Goal: Task Accomplishment & Management: Complete application form

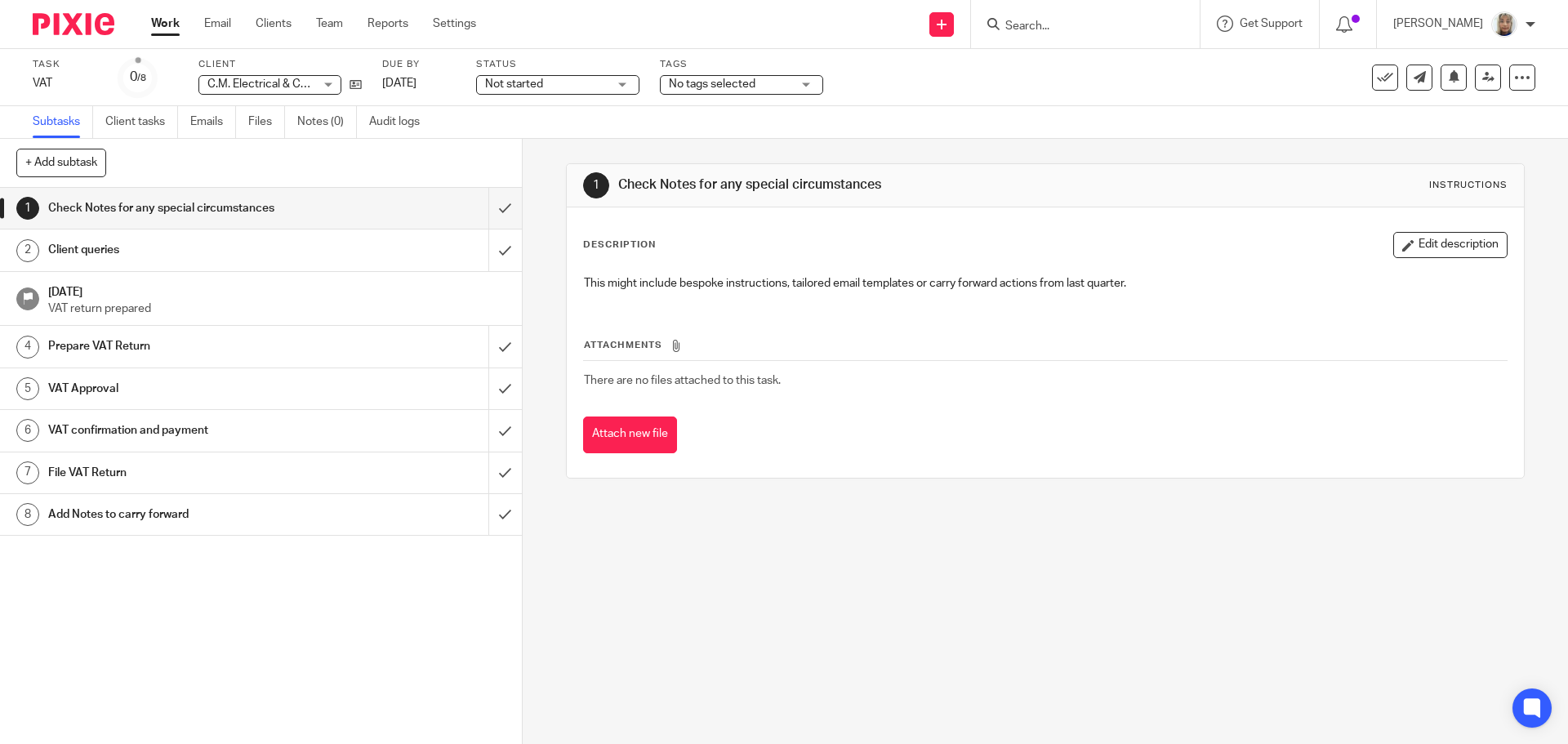
click at [1203, 89] on div "Task VAT Save VAT 0 /8 Client C.M. Electrical & Construction Ltd C.M. Electrica…" at bounding box center [658, 77] width 1252 height 39
click at [954, 29] on link at bounding box center [942, 25] width 25 height 25
click at [952, 101] on link "Create task" at bounding box center [960, 100] width 101 height 24
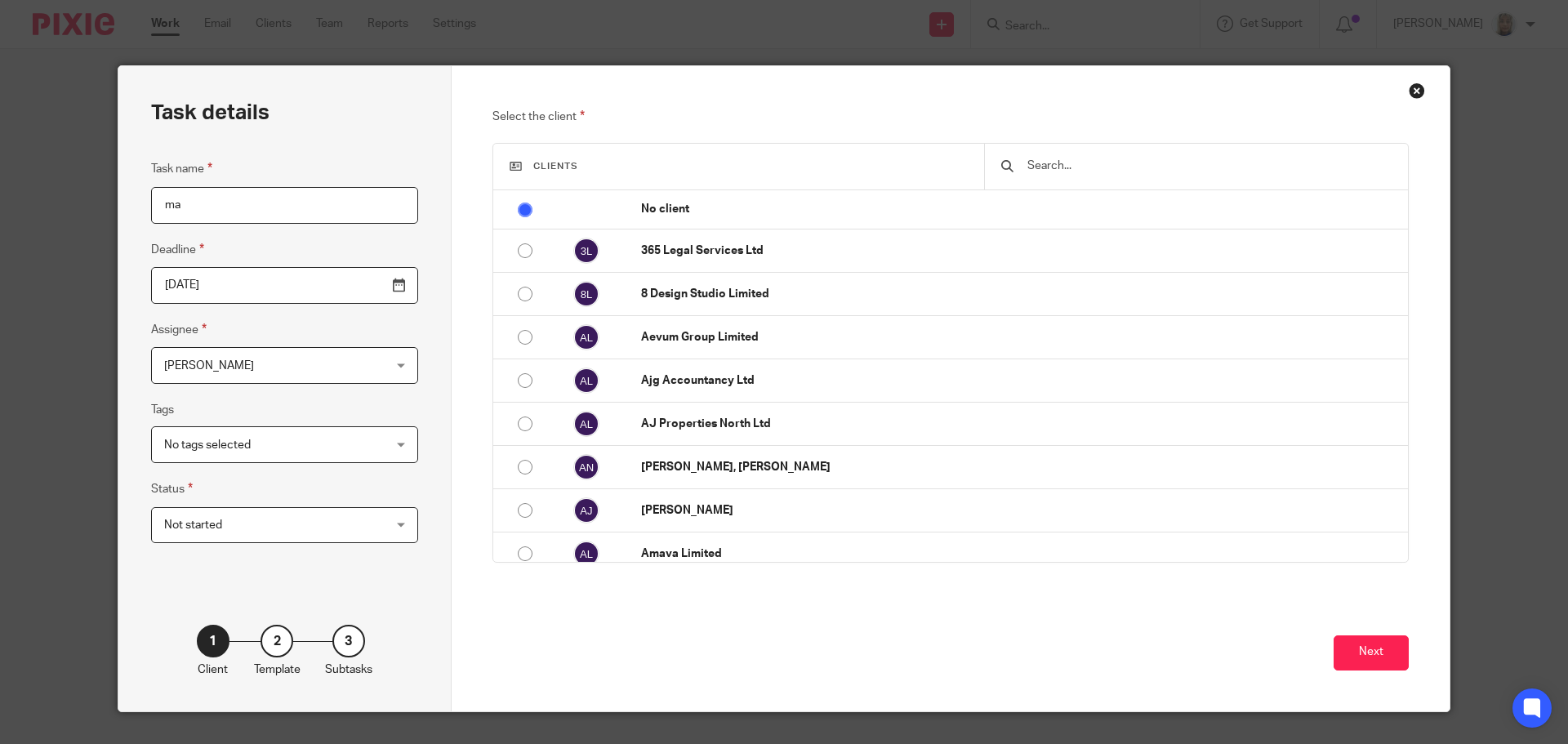
type input "m"
type input "Management accounts review"
click at [1211, 162] on input "text" at bounding box center [1208, 165] width 365 height 18
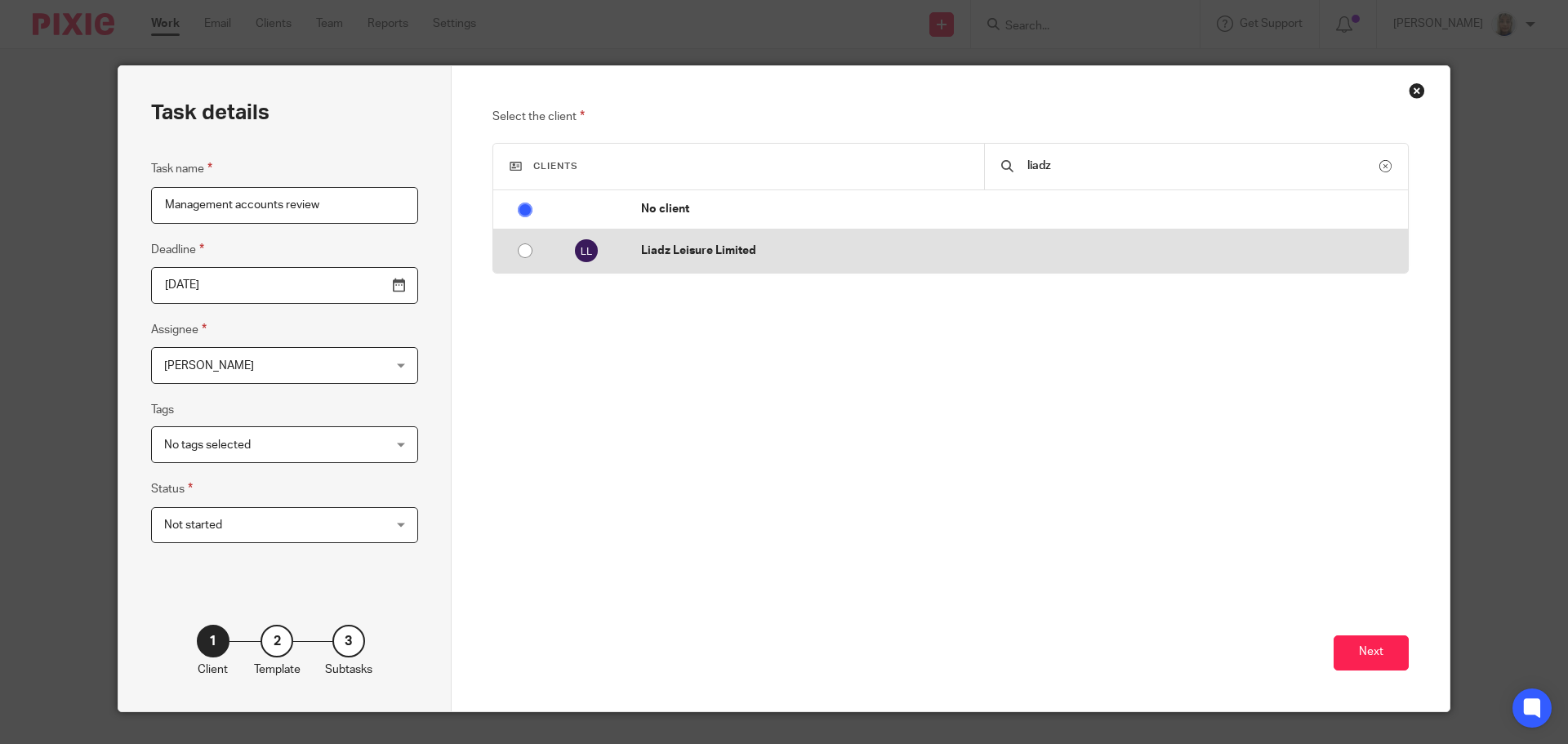
type input "liadz"
click at [702, 261] on td "Liadz Leisure Limited" at bounding box center [1016, 251] width 783 height 44
radio input "false"
radio input "true"
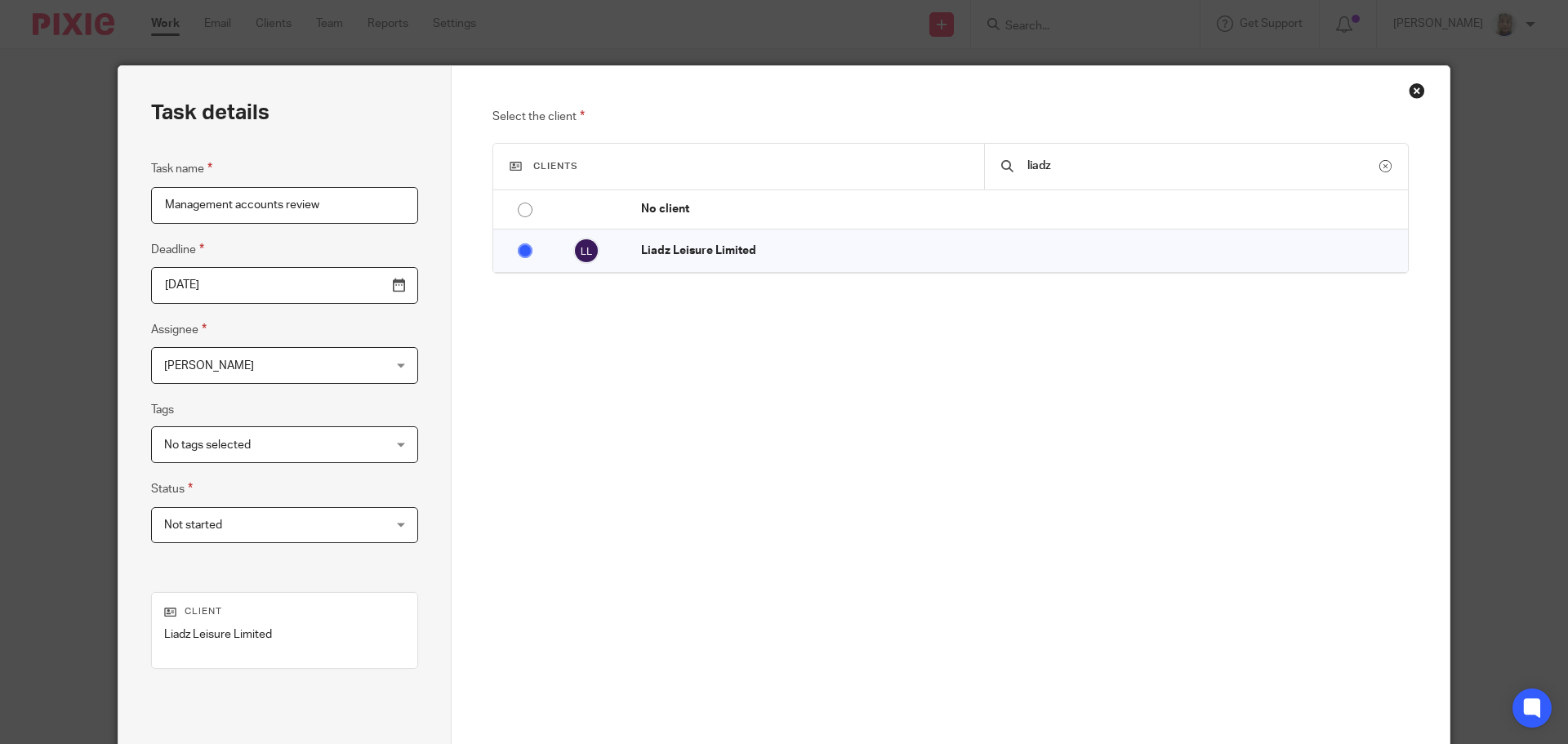
scroll to position [167, 0]
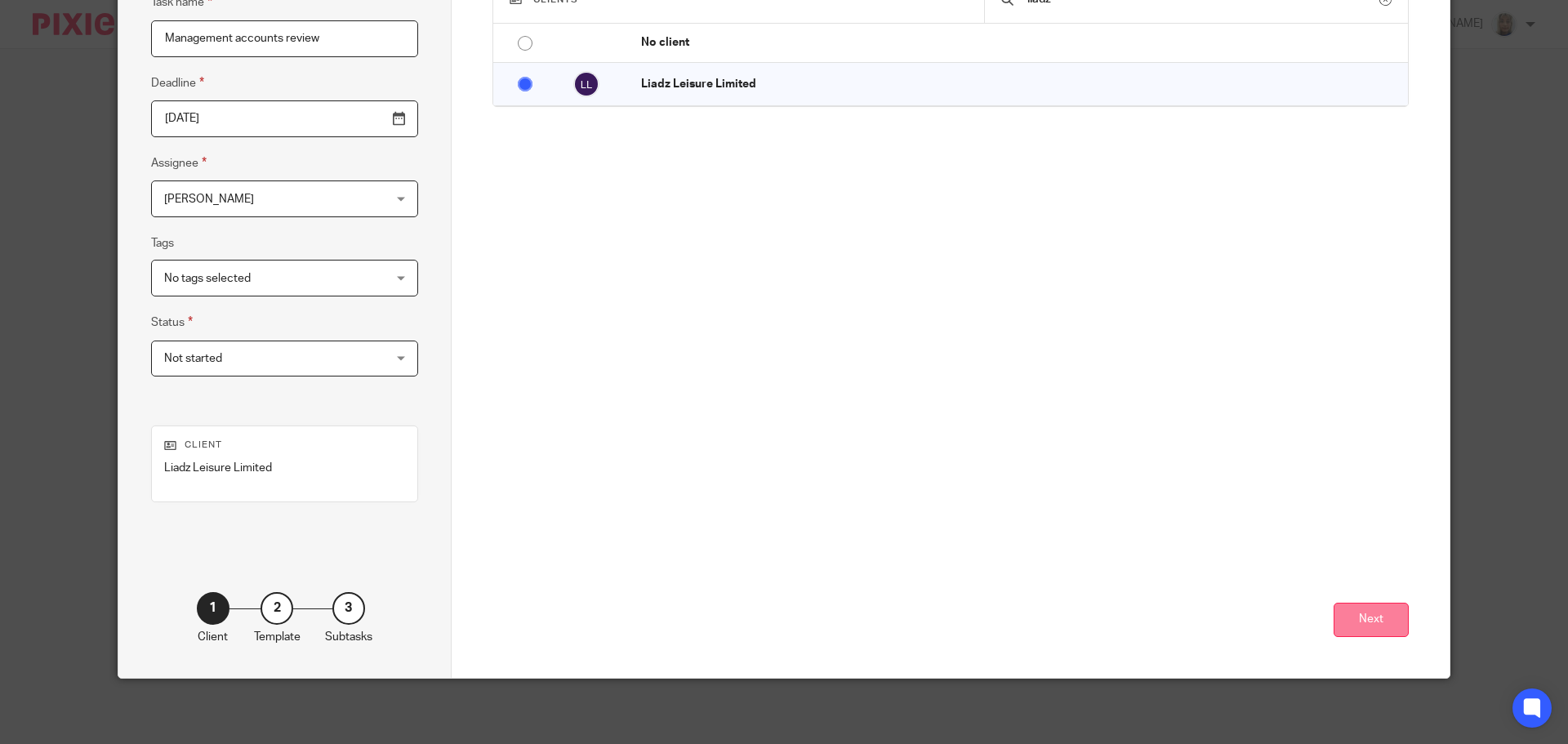
click at [1382, 603] on button "Next" at bounding box center [1371, 620] width 75 height 35
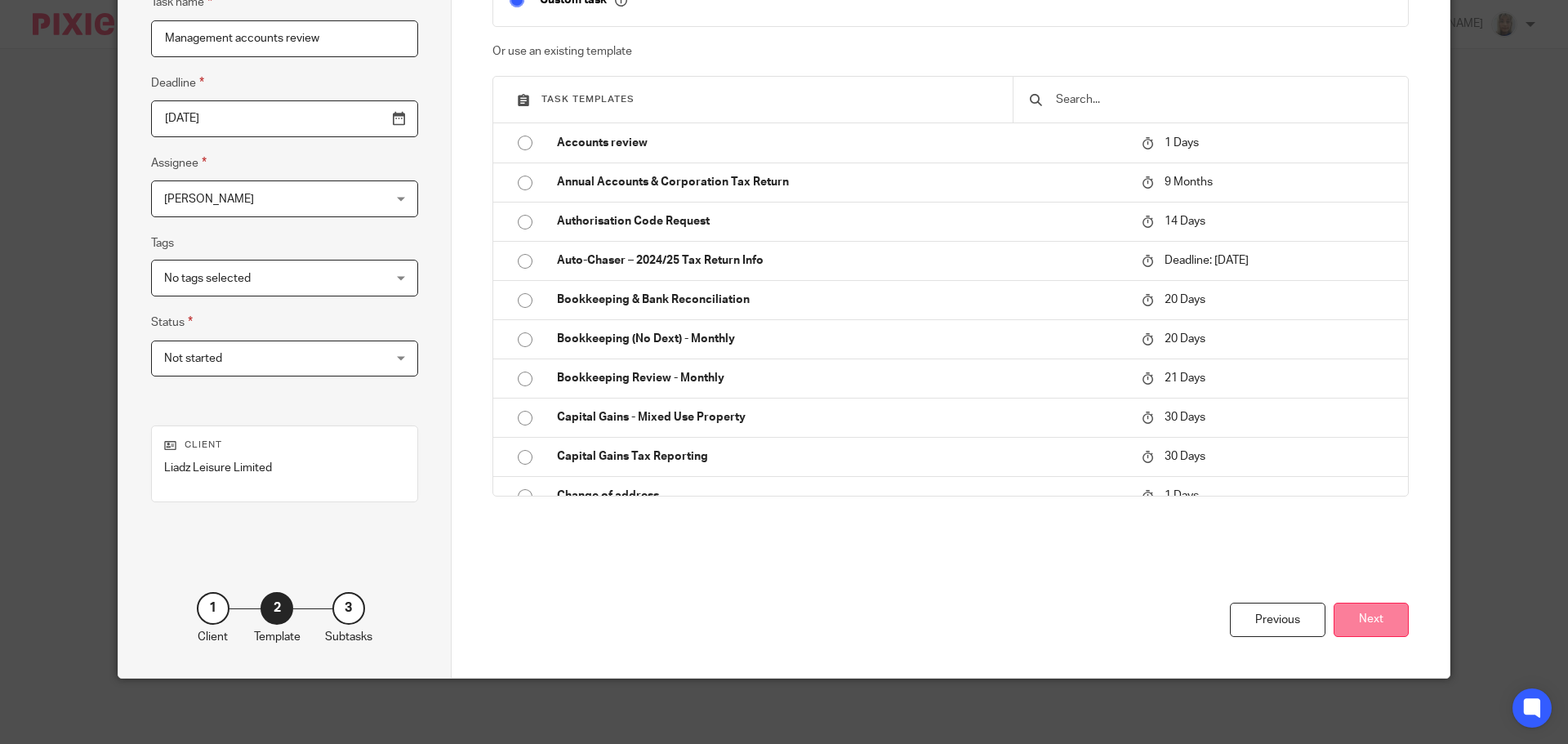
click at [1353, 623] on button "Next" at bounding box center [1371, 620] width 75 height 35
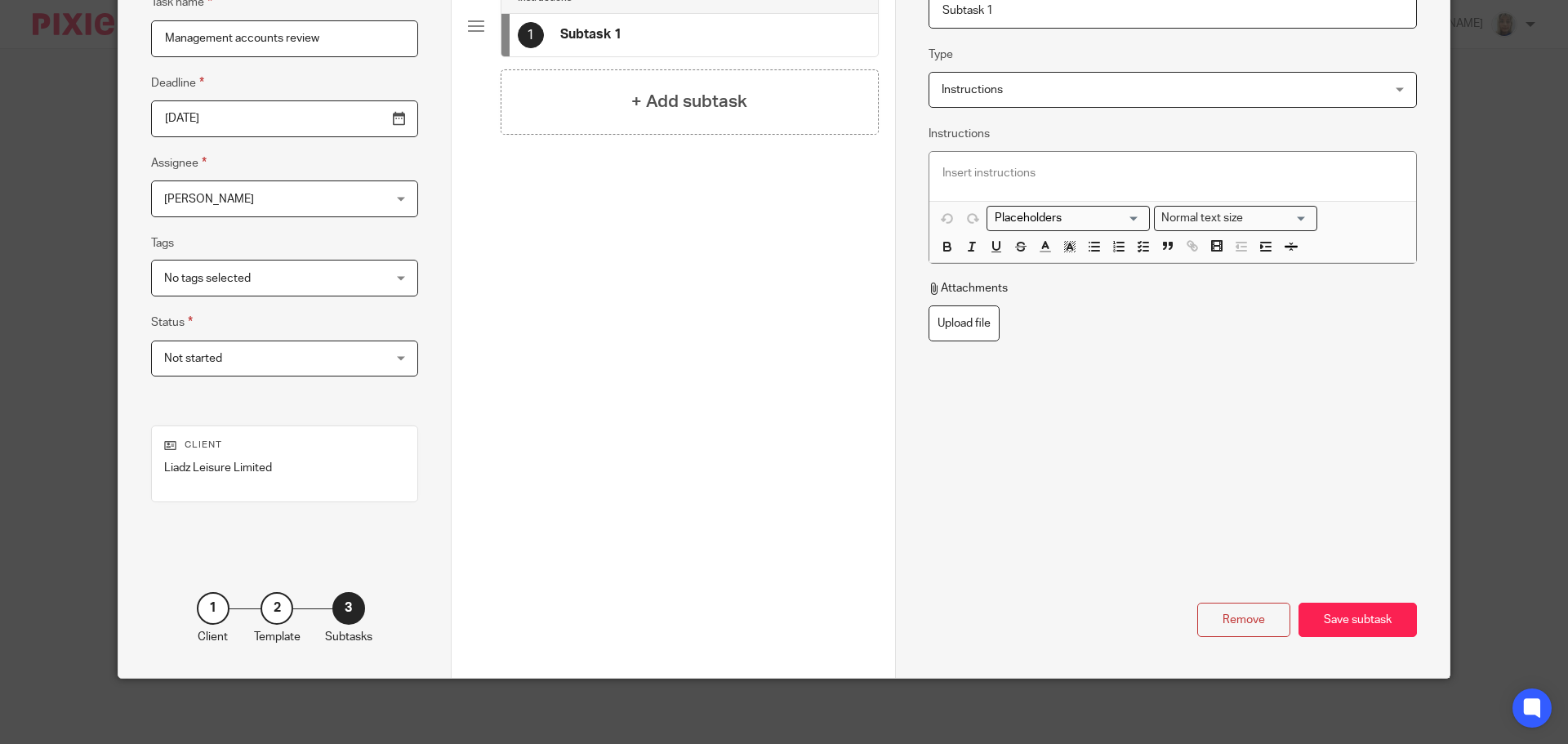
click at [1353, 623] on div "Save subtask" at bounding box center [1357, 620] width 119 height 35
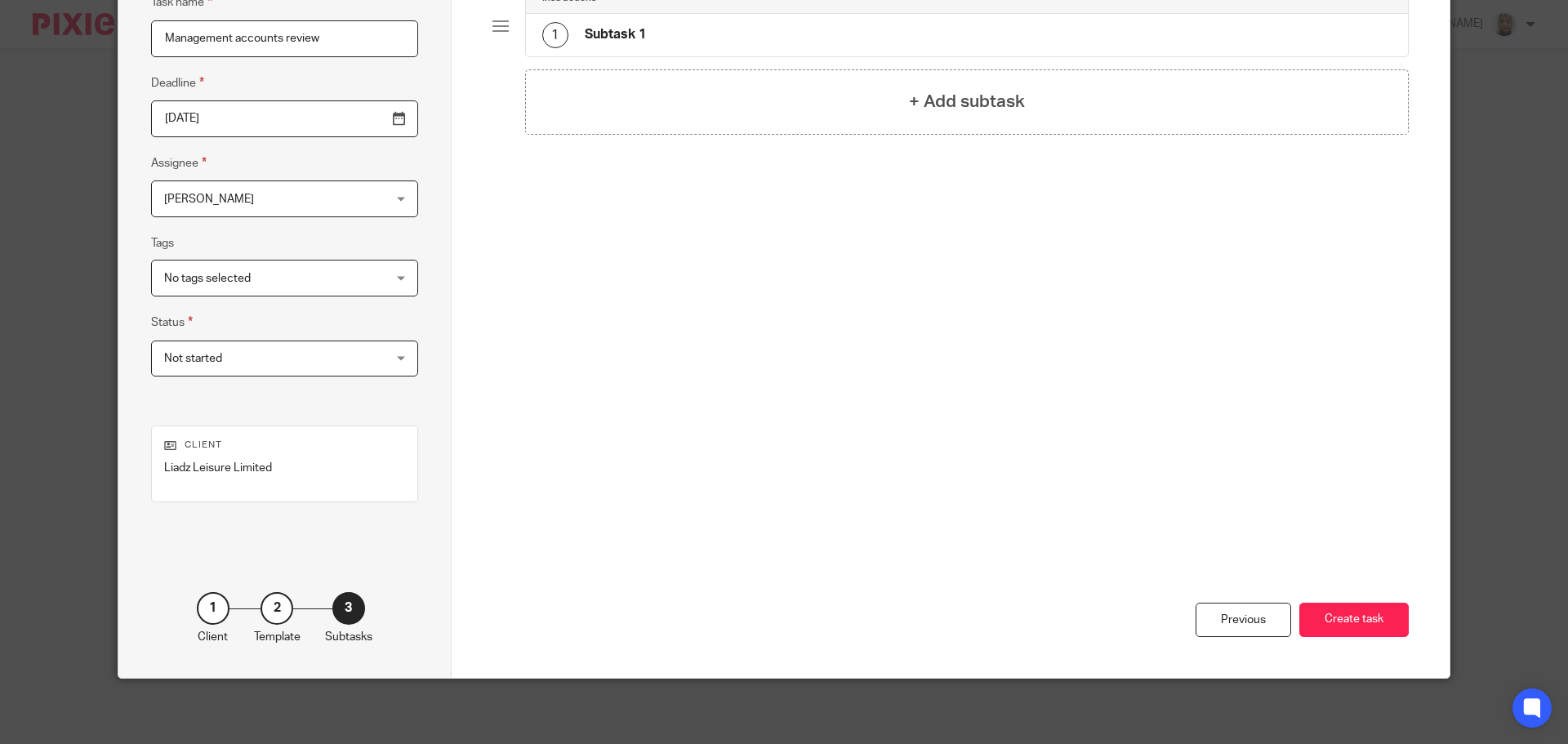
click at [1353, 623] on button "Create task" at bounding box center [1353, 620] width 109 height 35
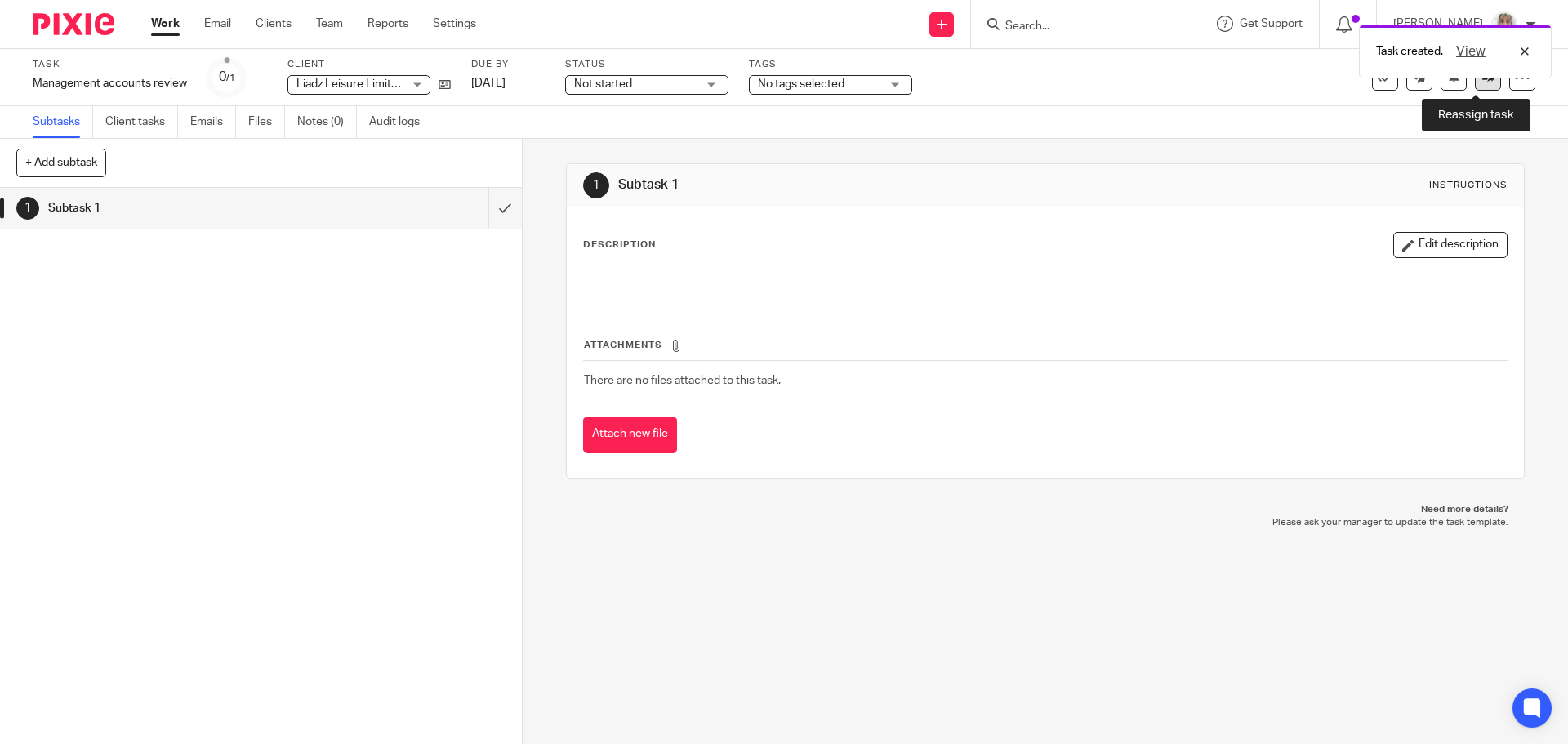
click at [1475, 86] on link at bounding box center [1488, 78] width 27 height 27
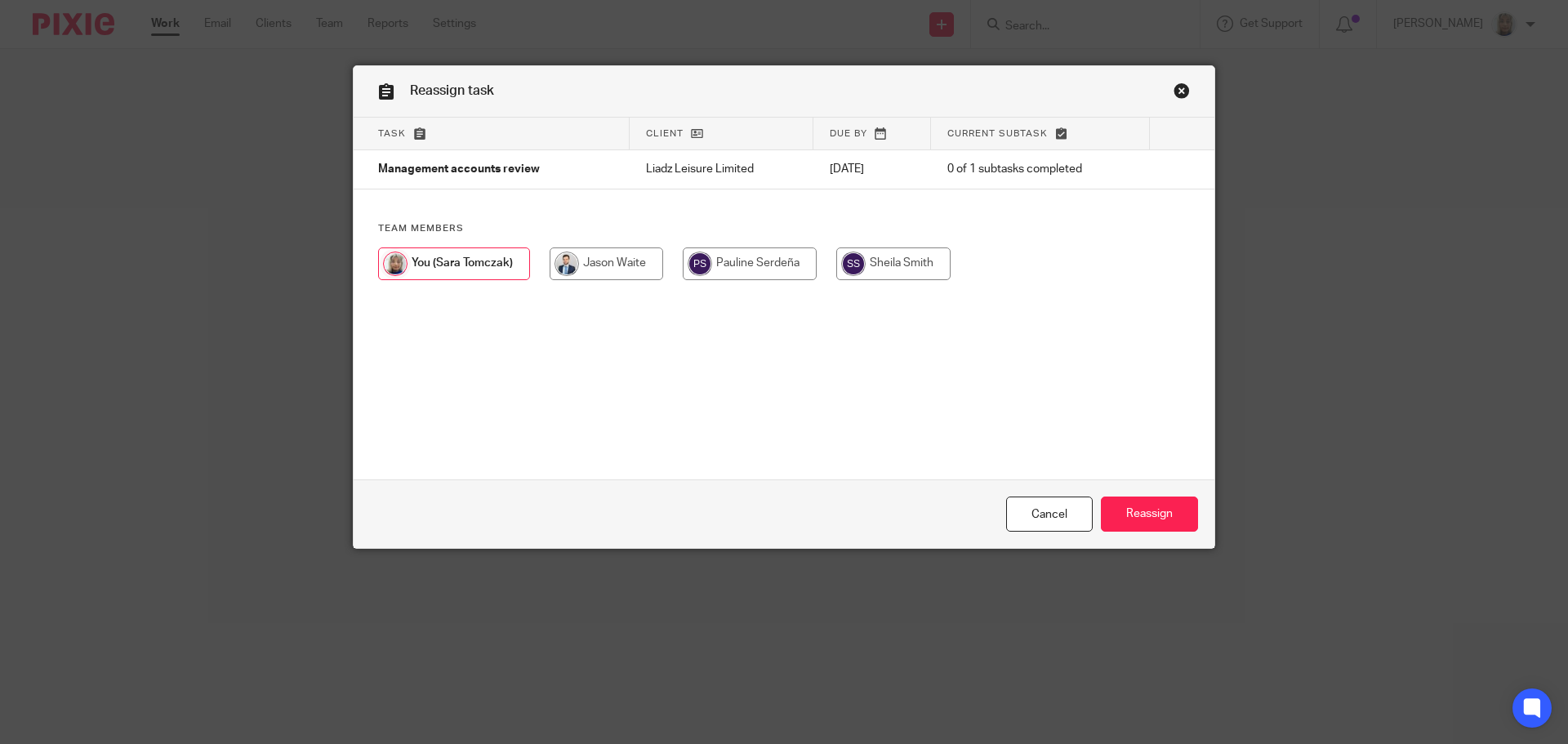
click at [600, 258] on input "radio" at bounding box center [607, 264] width 114 height 32
radio input "true"
click at [1125, 511] on input "Reassign" at bounding box center [1149, 513] width 97 height 35
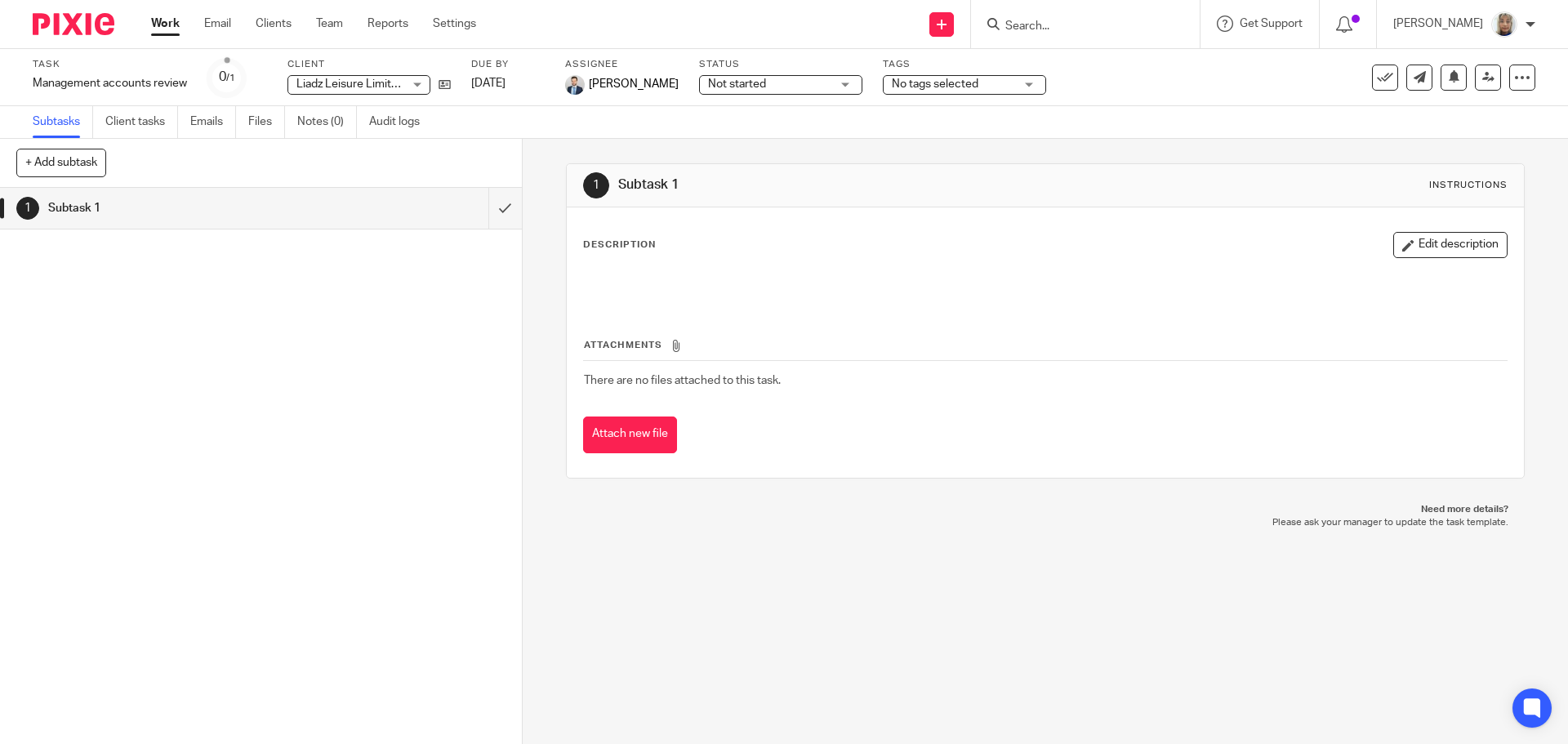
click at [1070, 32] on input "Search" at bounding box center [1076, 27] width 147 height 14
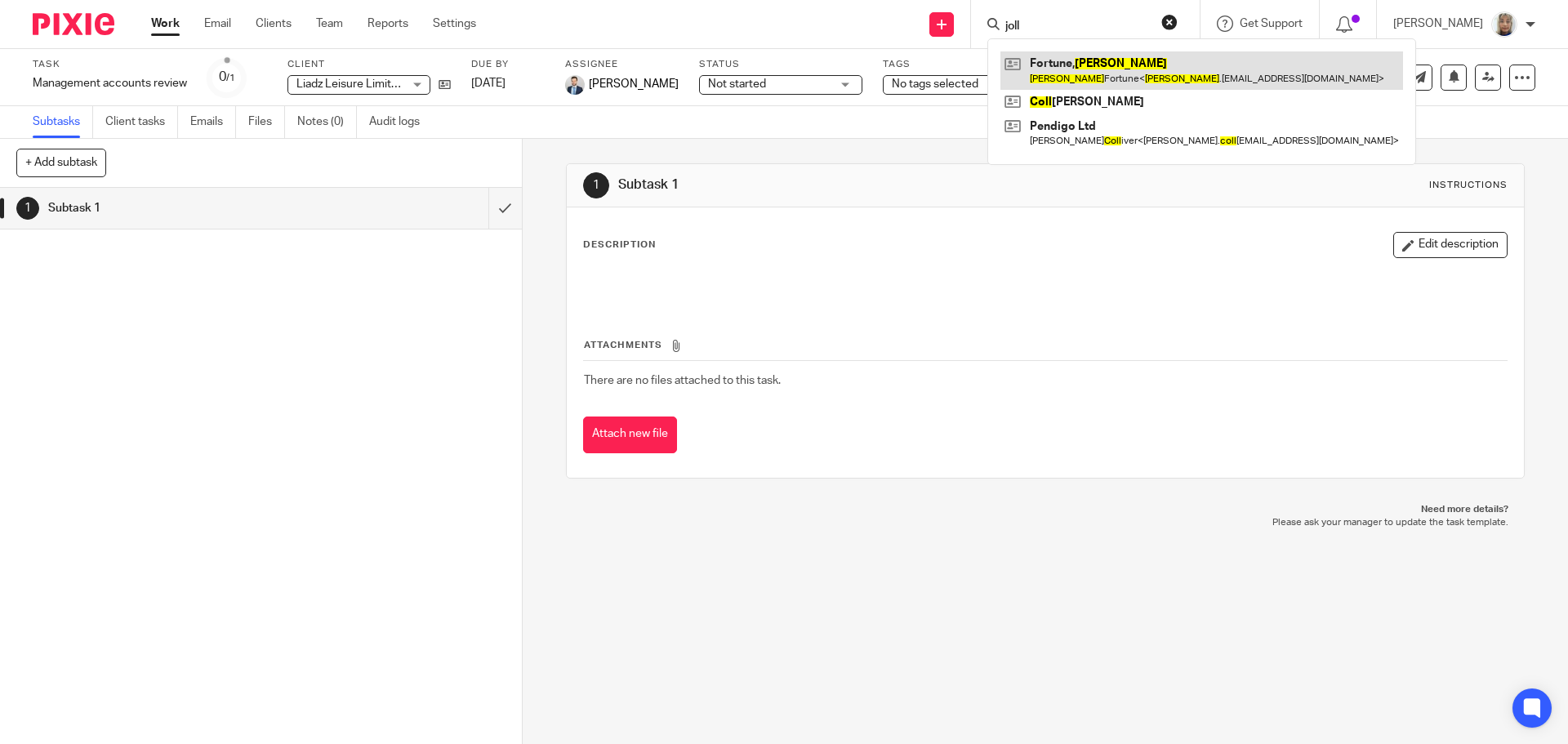
type input "joll"
click at [1092, 81] on link at bounding box center [1202, 70] width 402 height 38
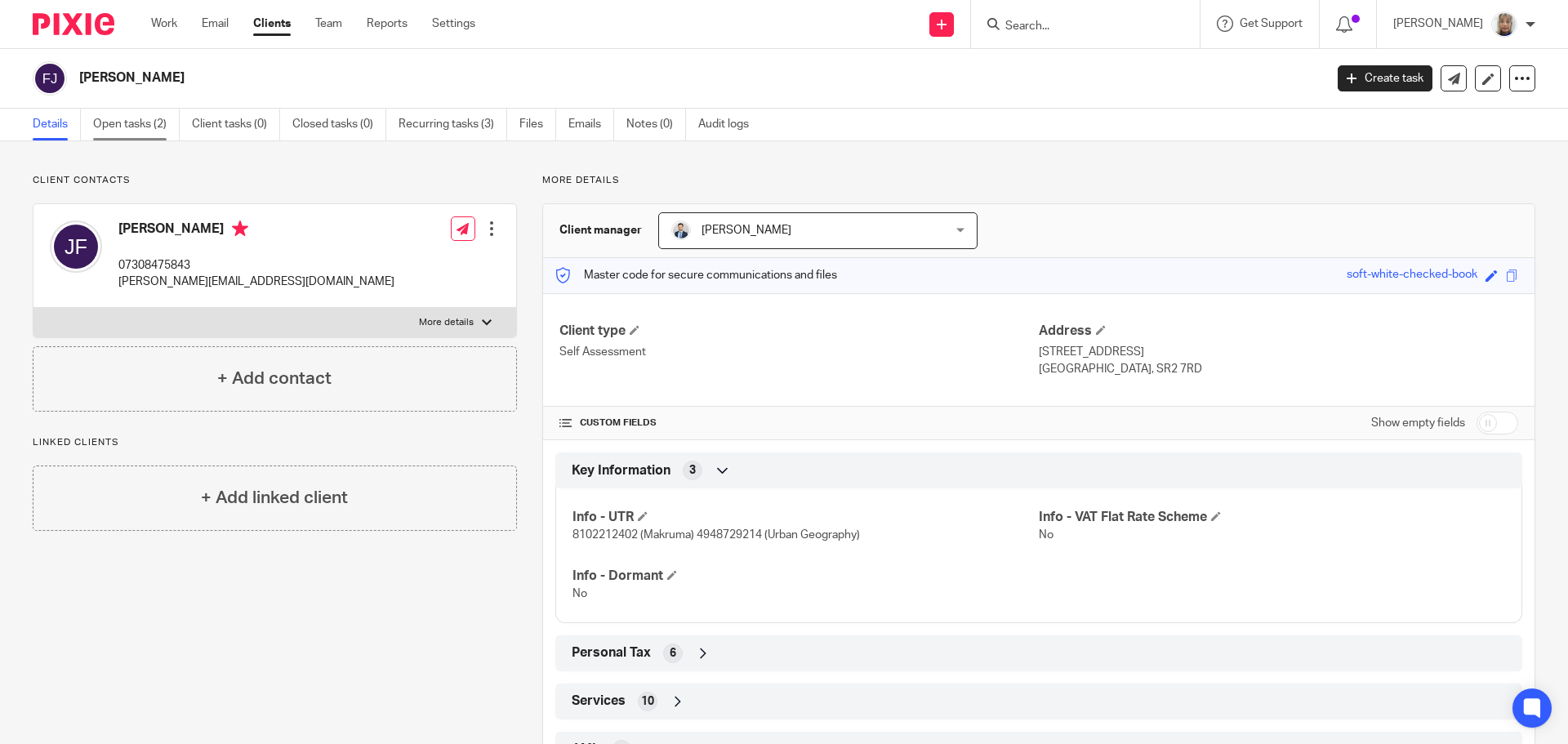
click at [155, 125] on link "Open tasks (2)" at bounding box center [136, 124] width 86 height 32
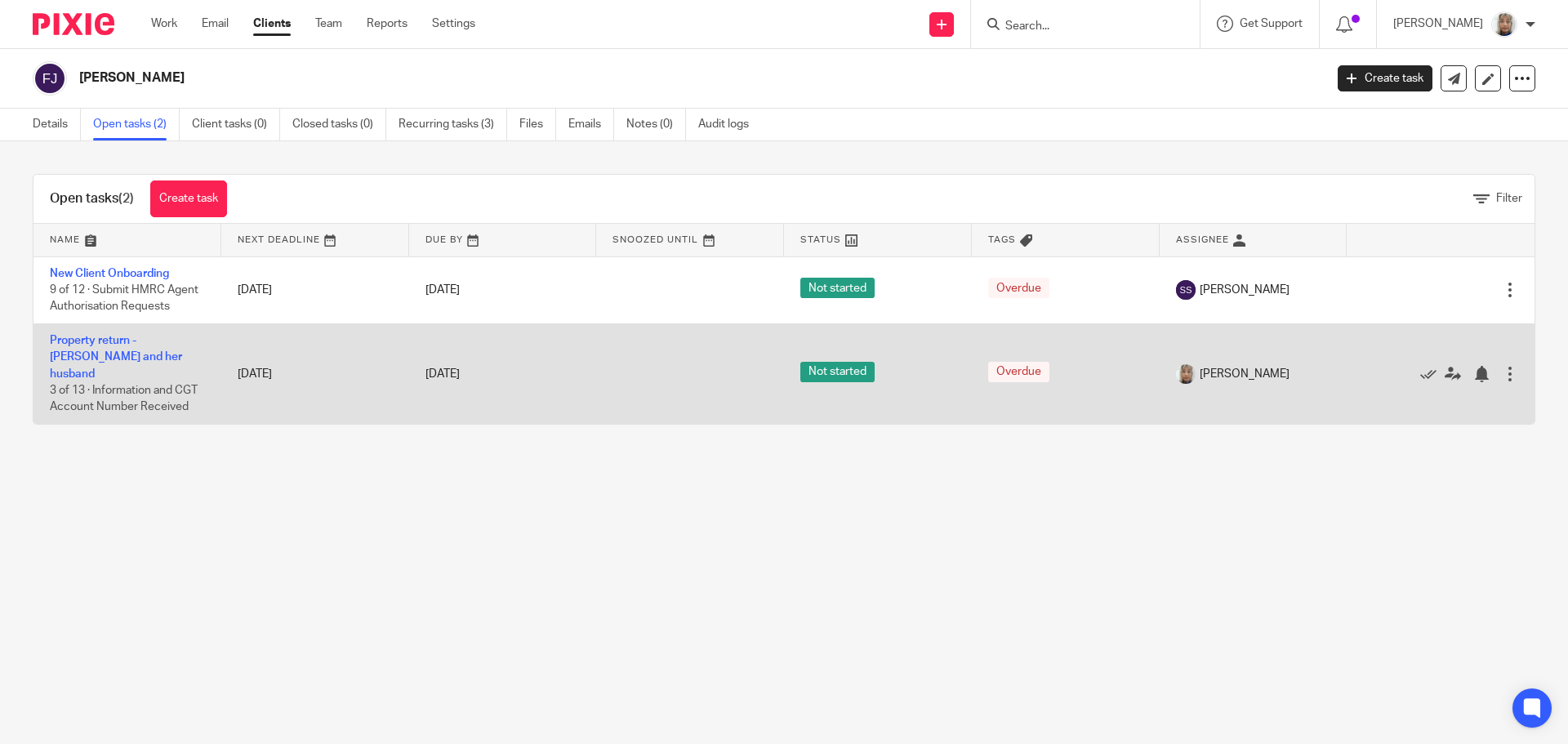
click at [177, 346] on td "Property return - [PERSON_NAME] and her husband [DEMOGRAPHIC_DATA] of 13 · Info…" at bounding box center [127, 374] width 188 height 101
click at [177, 336] on link "Property return - [PERSON_NAME] and her husband" at bounding box center [115, 357] width 132 height 45
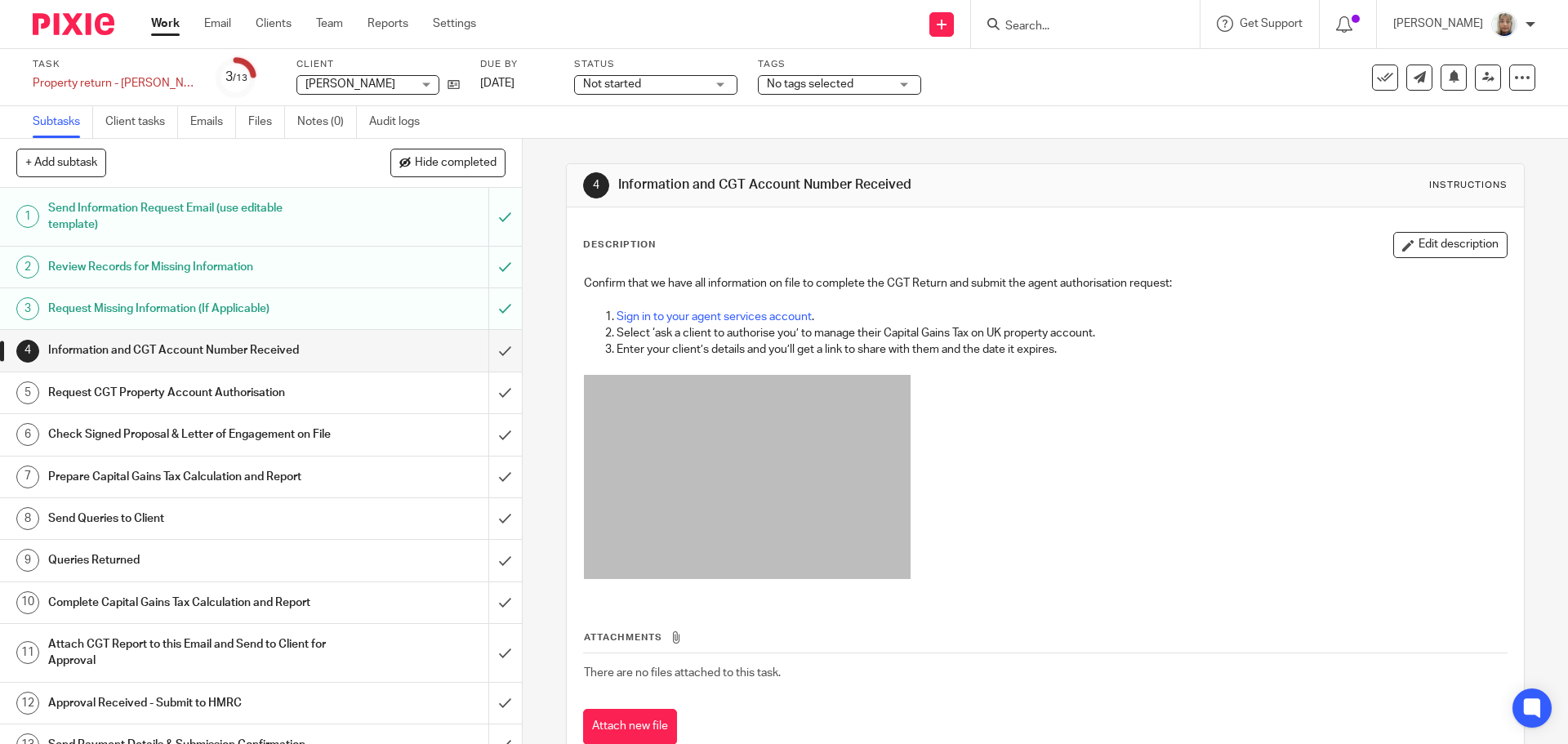
click at [303, 348] on h1 "Information and CGT Account Number Received" at bounding box center [190, 350] width 283 height 25
click at [756, 313] on link "Sign in to your agent services account" at bounding box center [715, 317] width 196 height 11
click at [1058, 21] on input "Search" at bounding box center [1076, 27] width 147 height 14
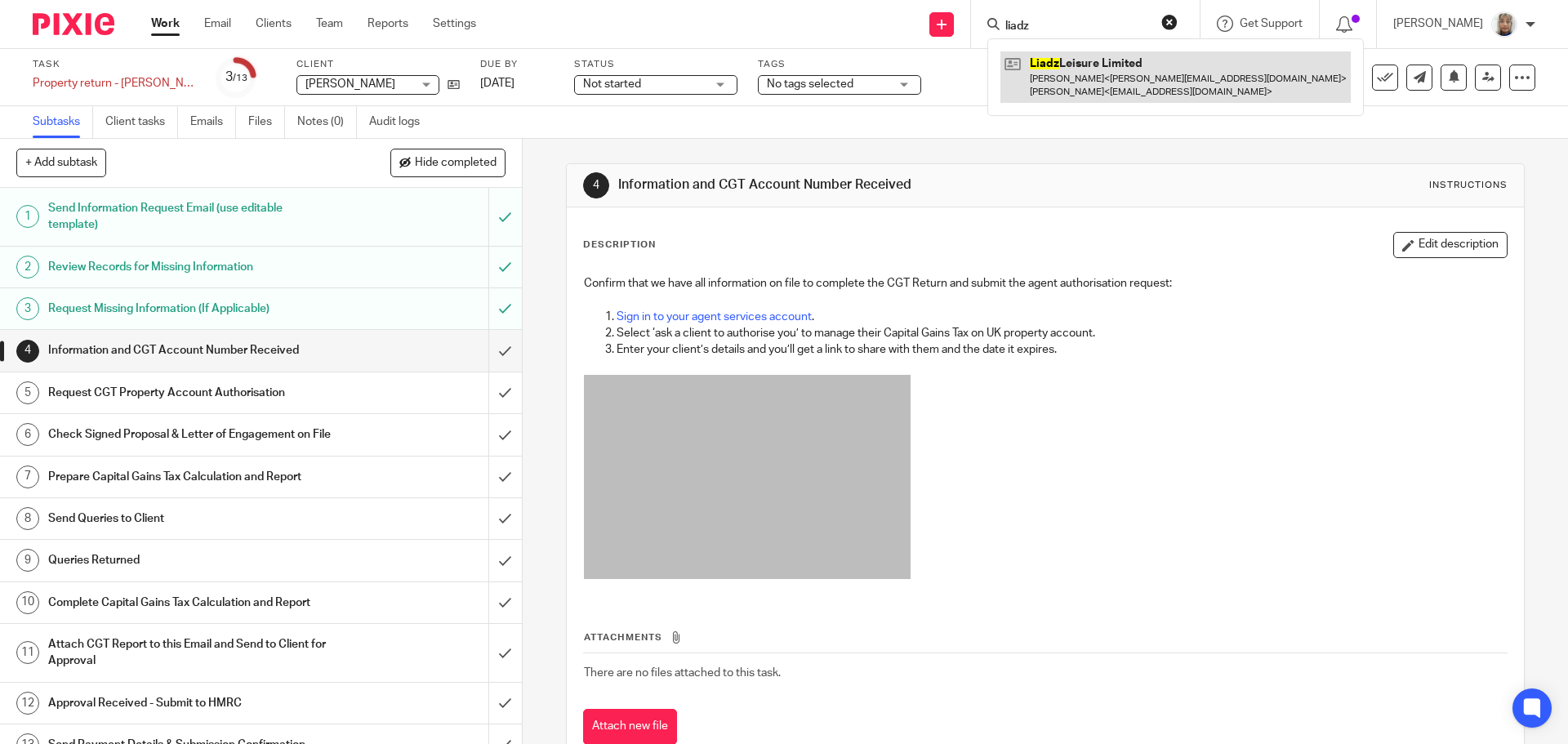
type input "liadz"
click at [1106, 70] on link at bounding box center [1175, 76] width 350 height 50
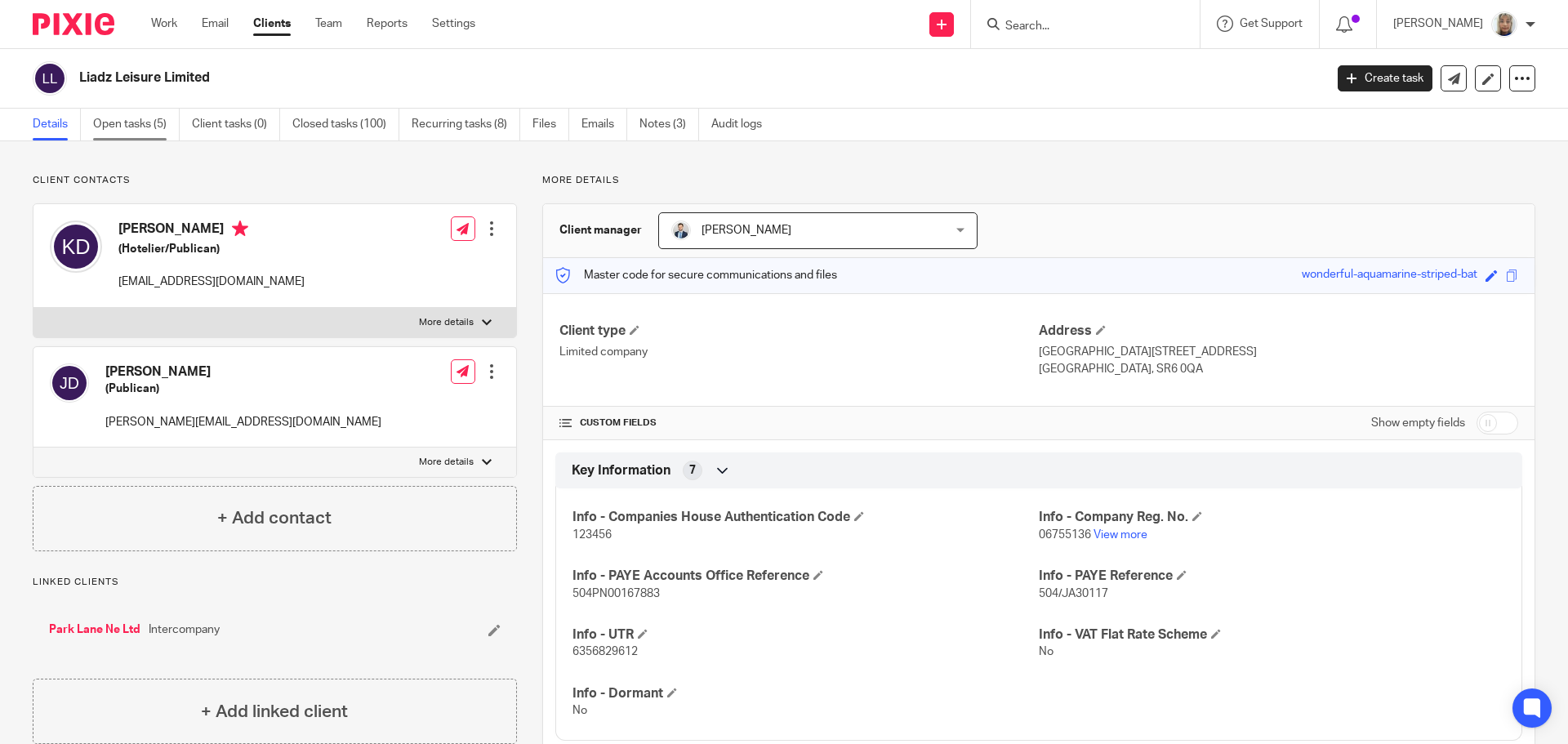
click at [155, 121] on link "Open tasks (5)" at bounding box center [136, 124] width 86 height 32
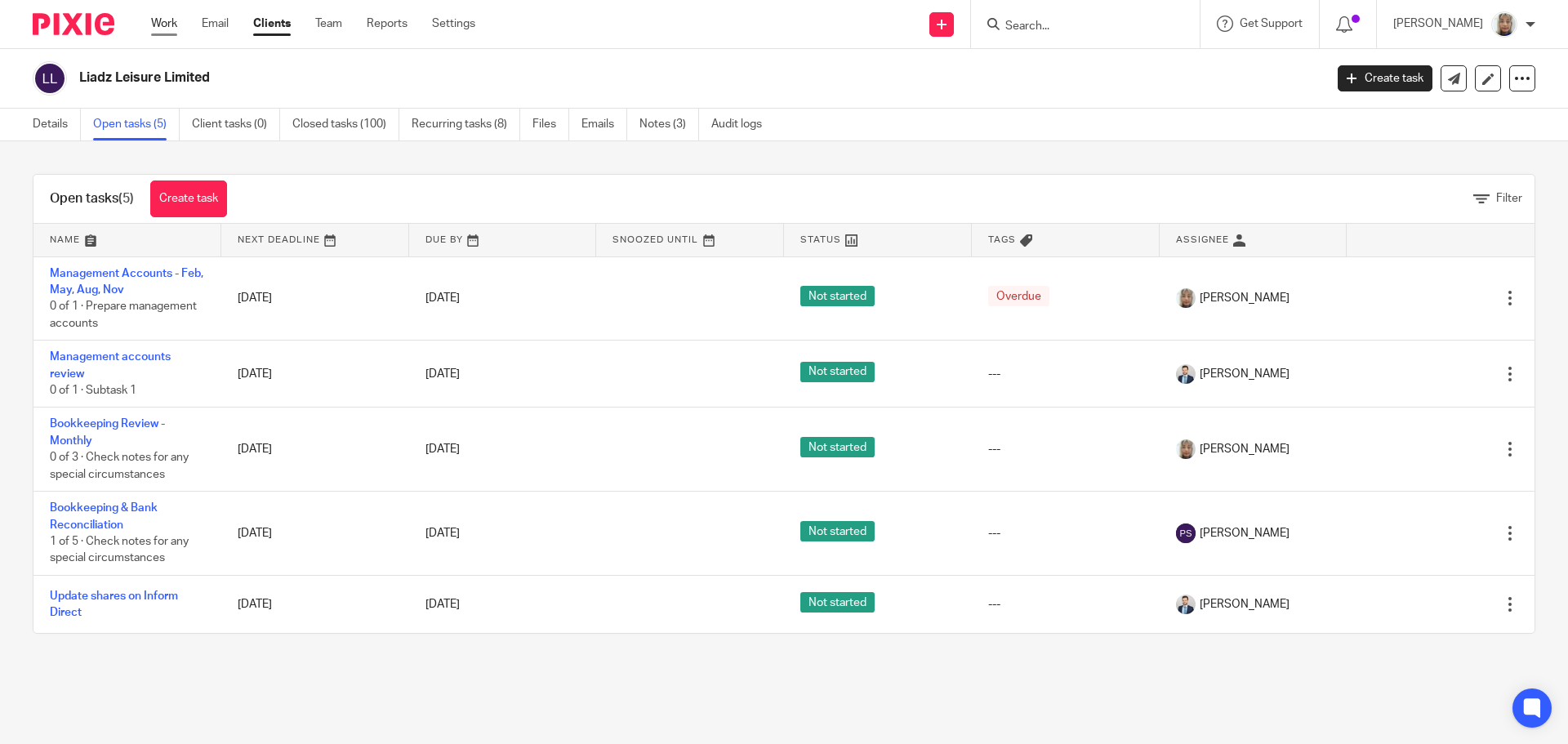
click at [163, 24] on link "Work" at bounding box center [164, 23] width 27 height 16
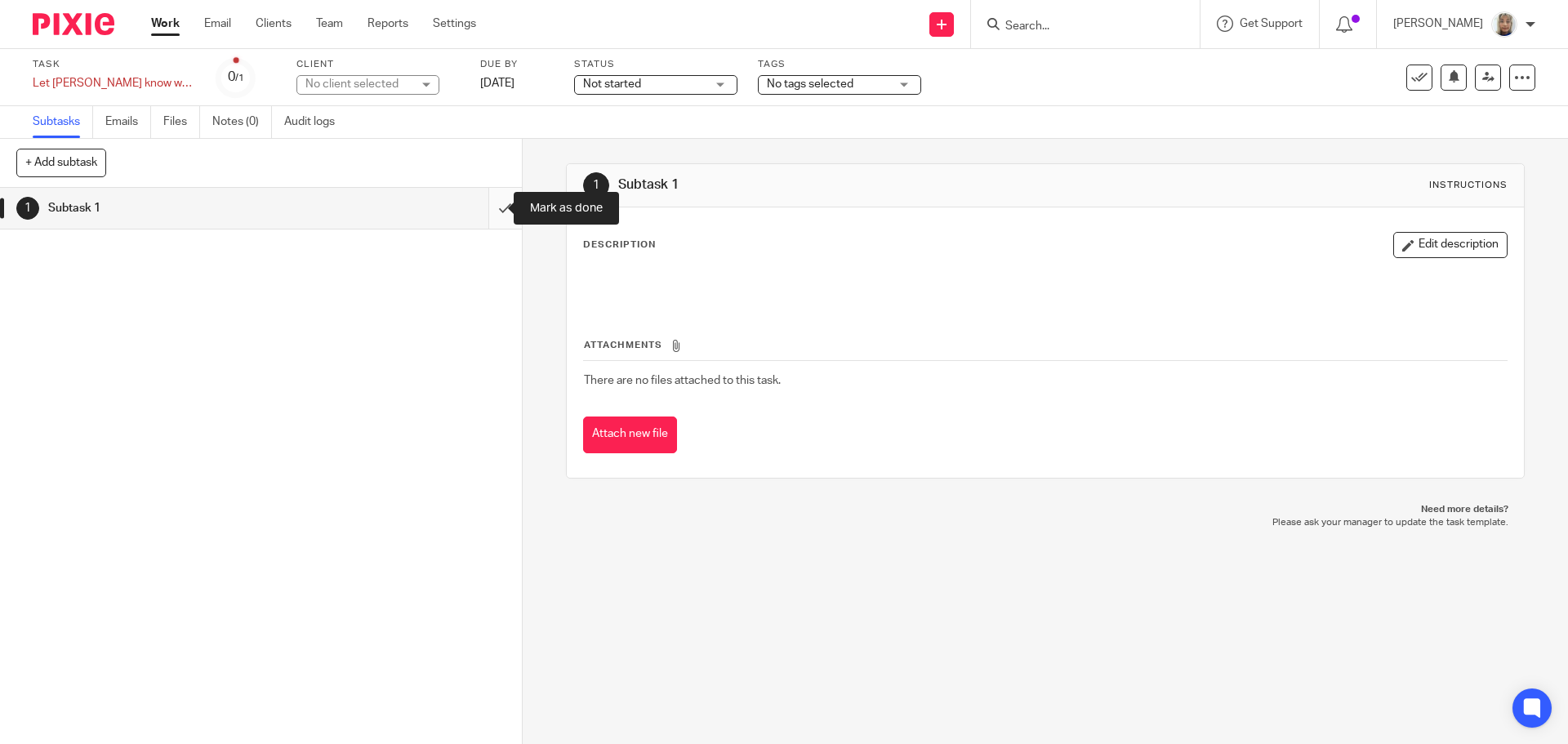
click at [494, 208] on input "submit" at bounding box center [261, 208] width 522 height 41
click at [487, 212] on input "submit" at bounding box center [261, 208] width 522 height 41
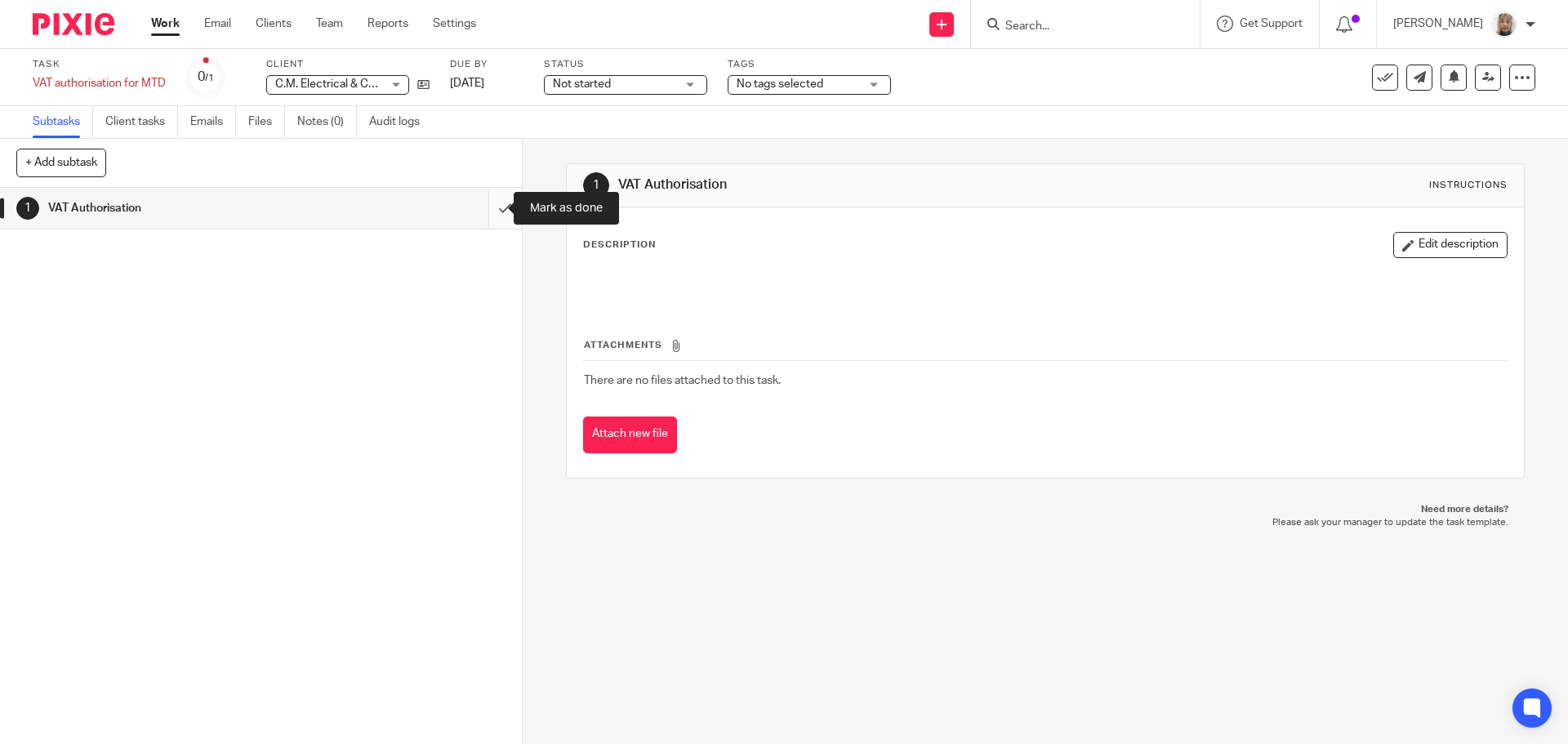
click at [497, 209] on input "submit" at bounding box center [261, 208] width 522 height 41
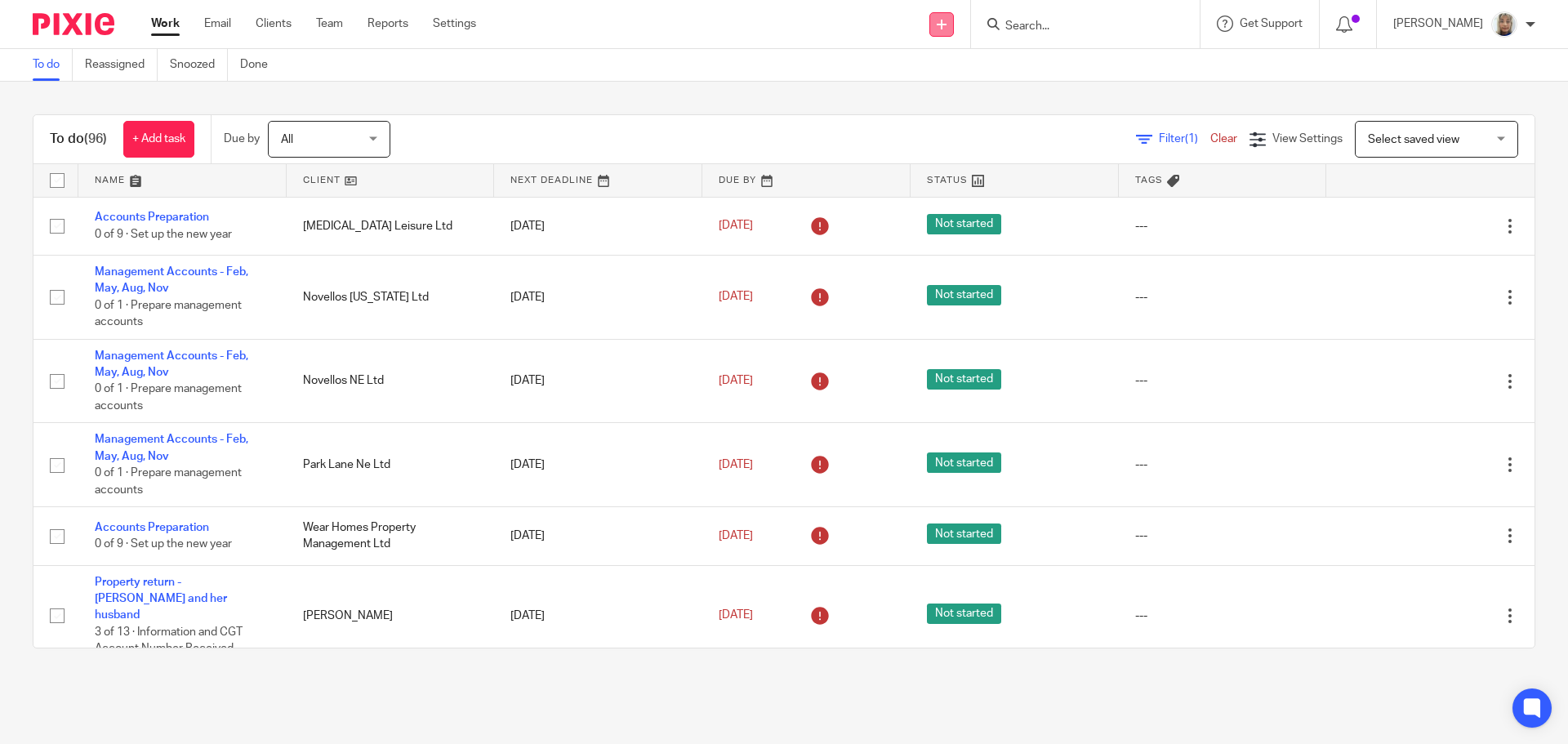
click at [952, 27] on link at bounding box center [942, 25] width 25 height 25
click at [954, 93] on link "Create task" at bounding box center [960, 100] width 101 height 24
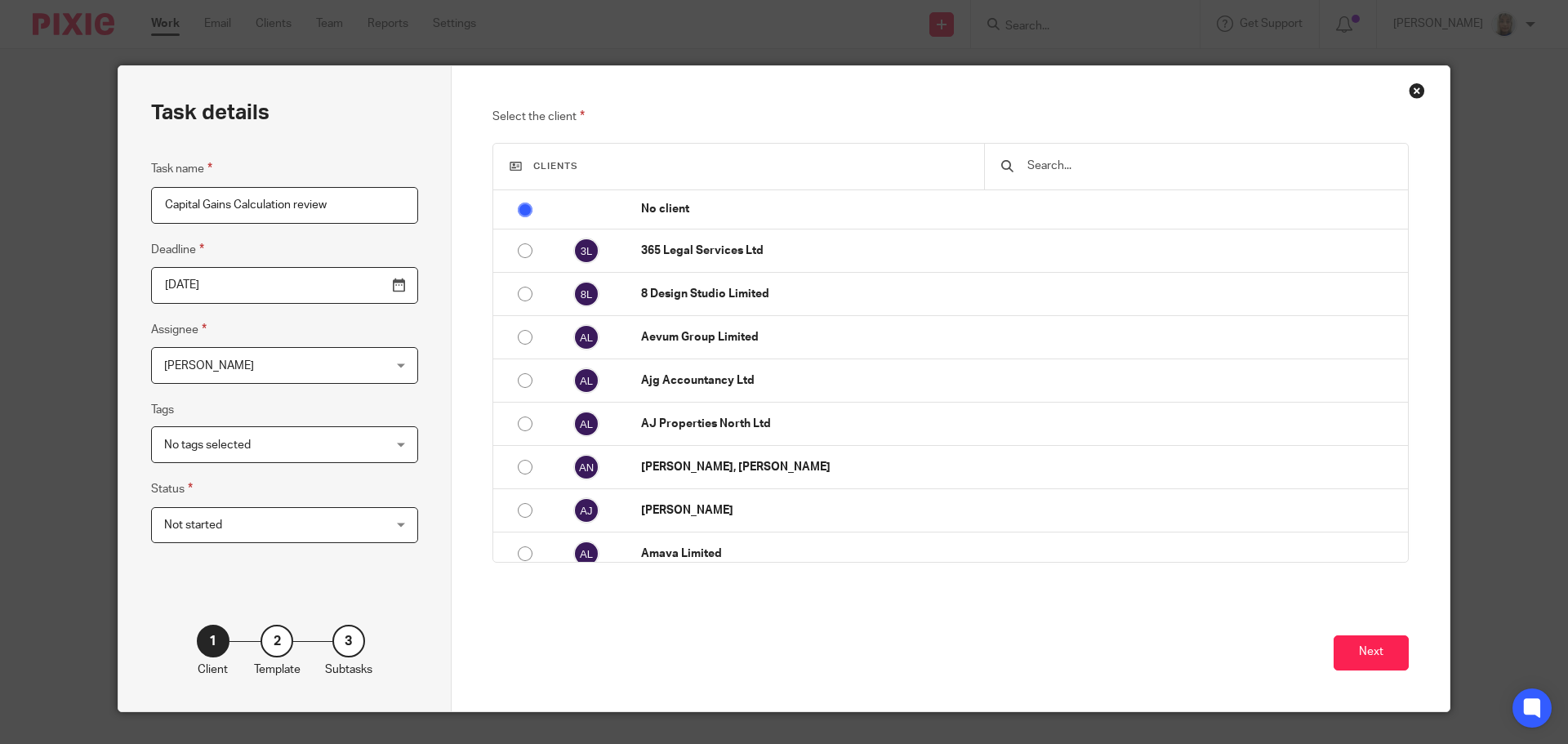
type input "Capital Gains Calculation review"
click at [1136, 174] on input "text" at bounding box center [1208, 165] width 365 height 18
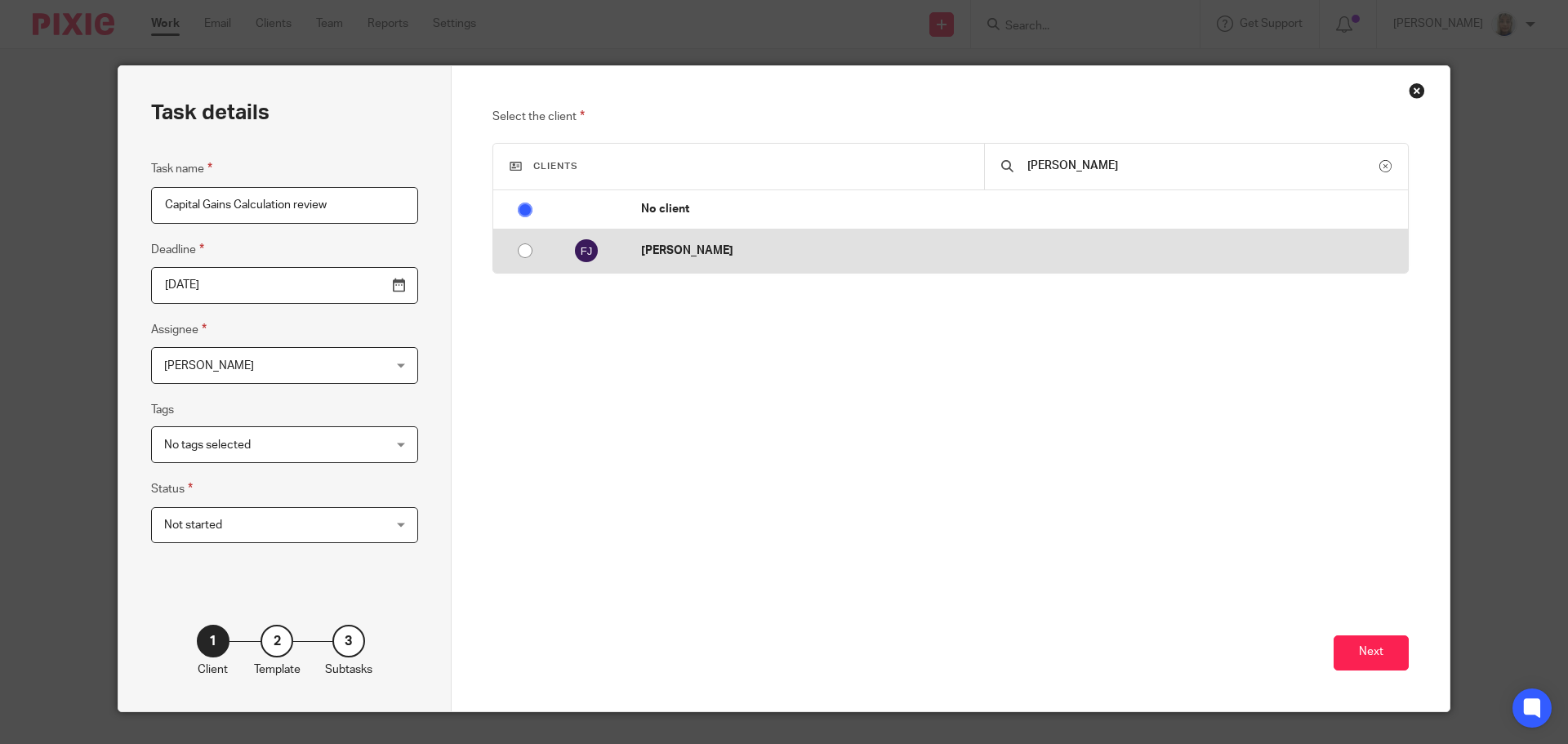
type input "[PERSON_NAME]"
click at [1062, 263] on td "[PERSON_NAME]" at bounding box center [1016, 251] width 783 height 44
radio input "false"
radio input "true"
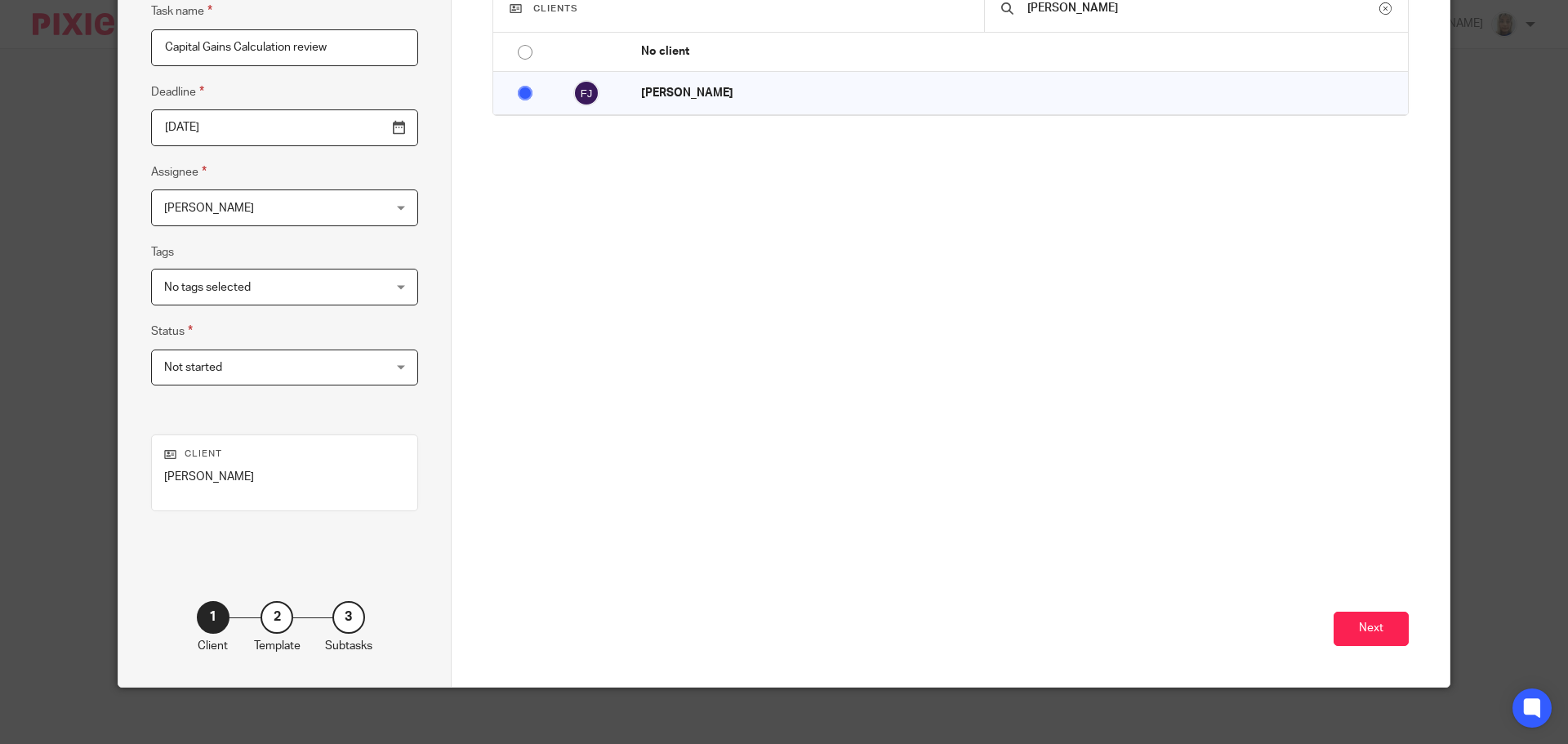
scroll to position [163, 0]
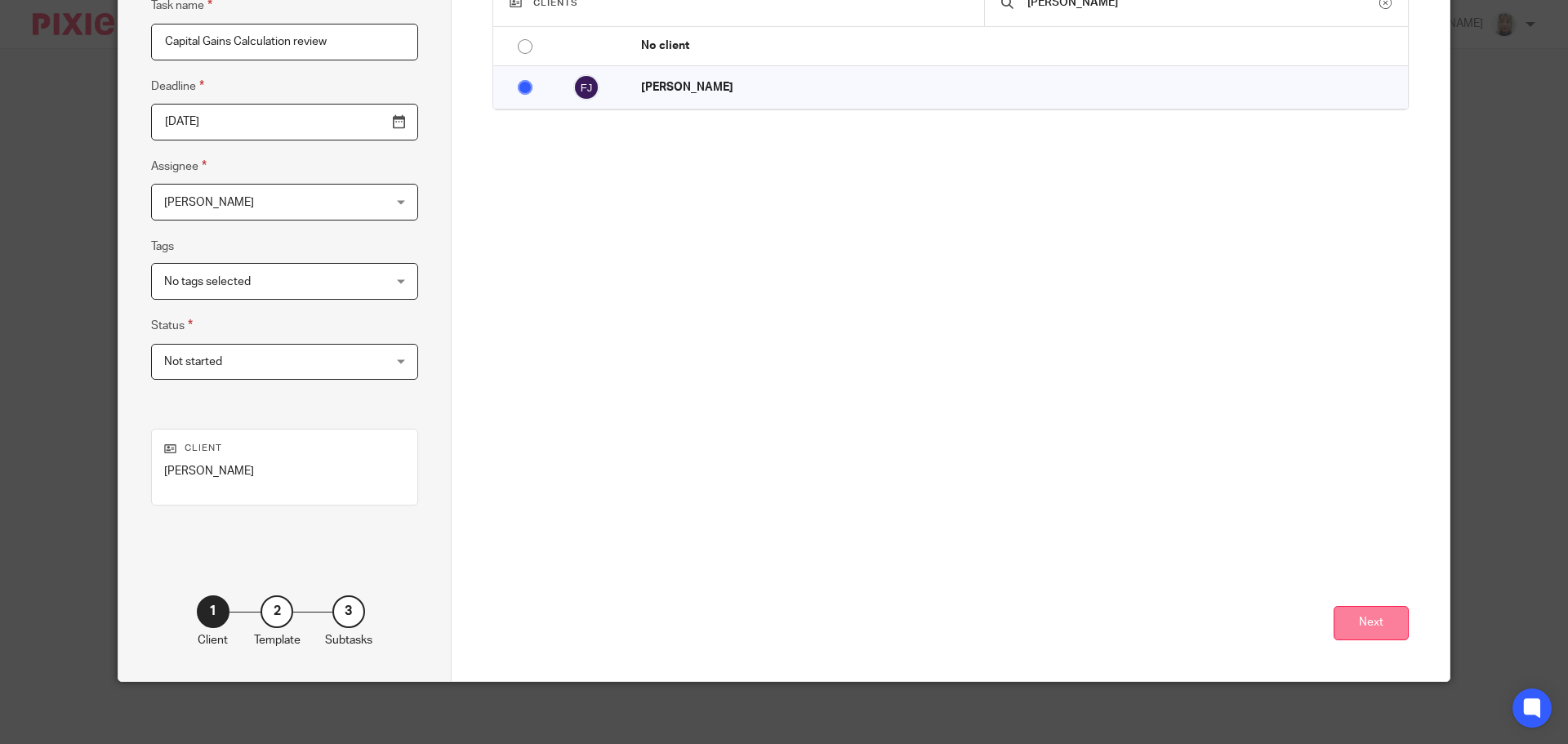
click at [1372, 627] on button "Next" at bounding box center [1371, 623] width 75 height 35
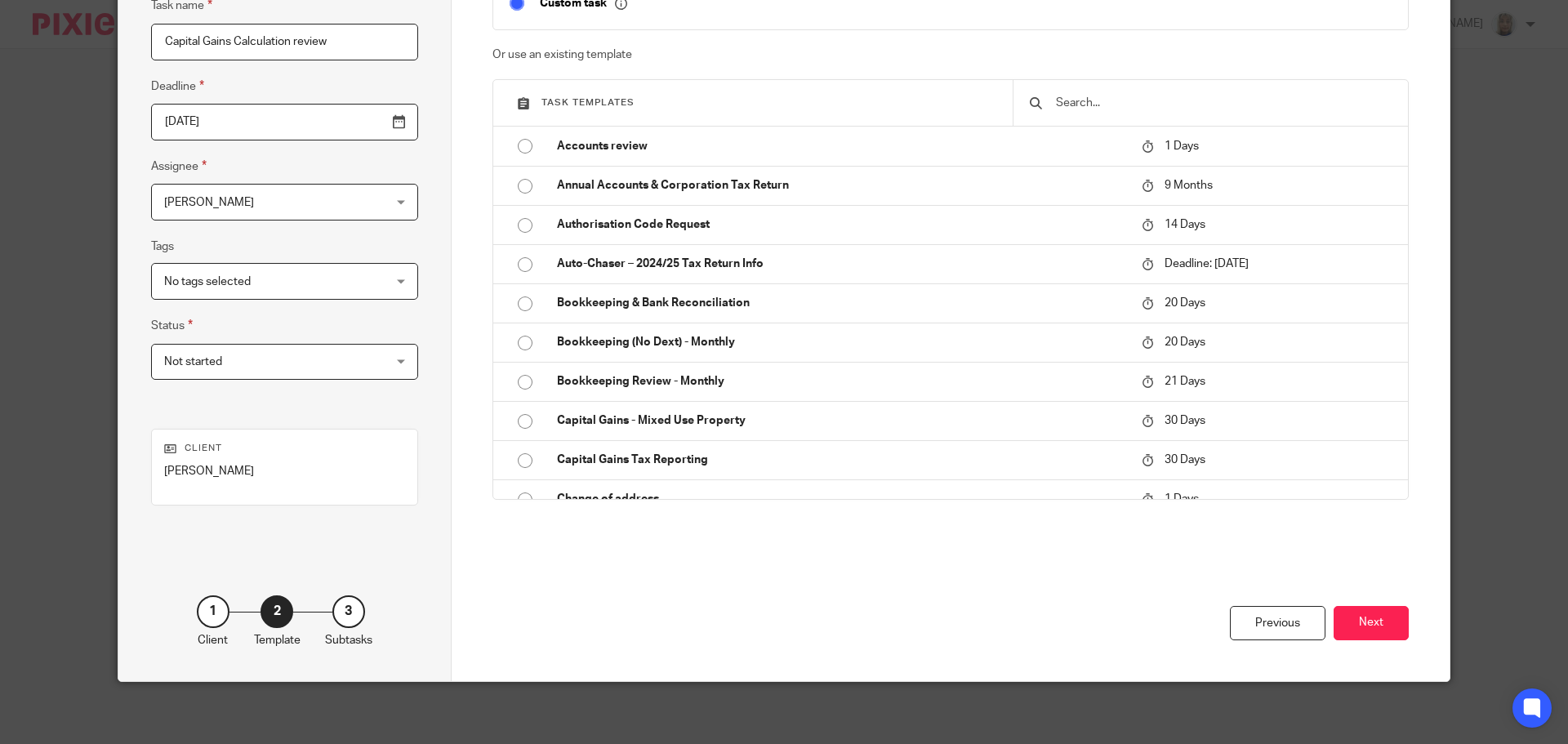
click at [1372, 627] on button "Next" at bounding box center [1371, 623] width 75 height 35
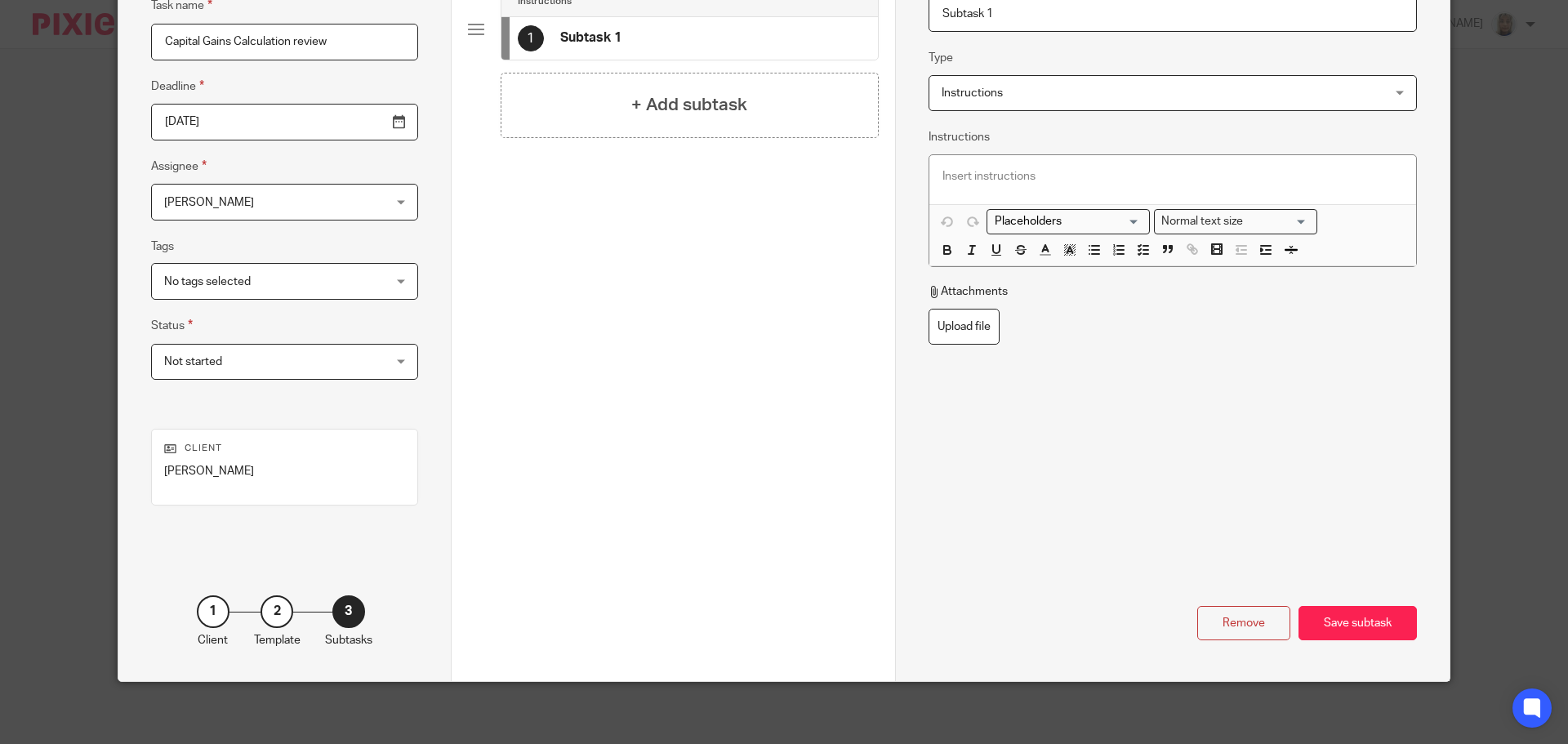
click at [1372, 627] on div "Save subtask" at bounding box center [1357, 623] width 119 height 35
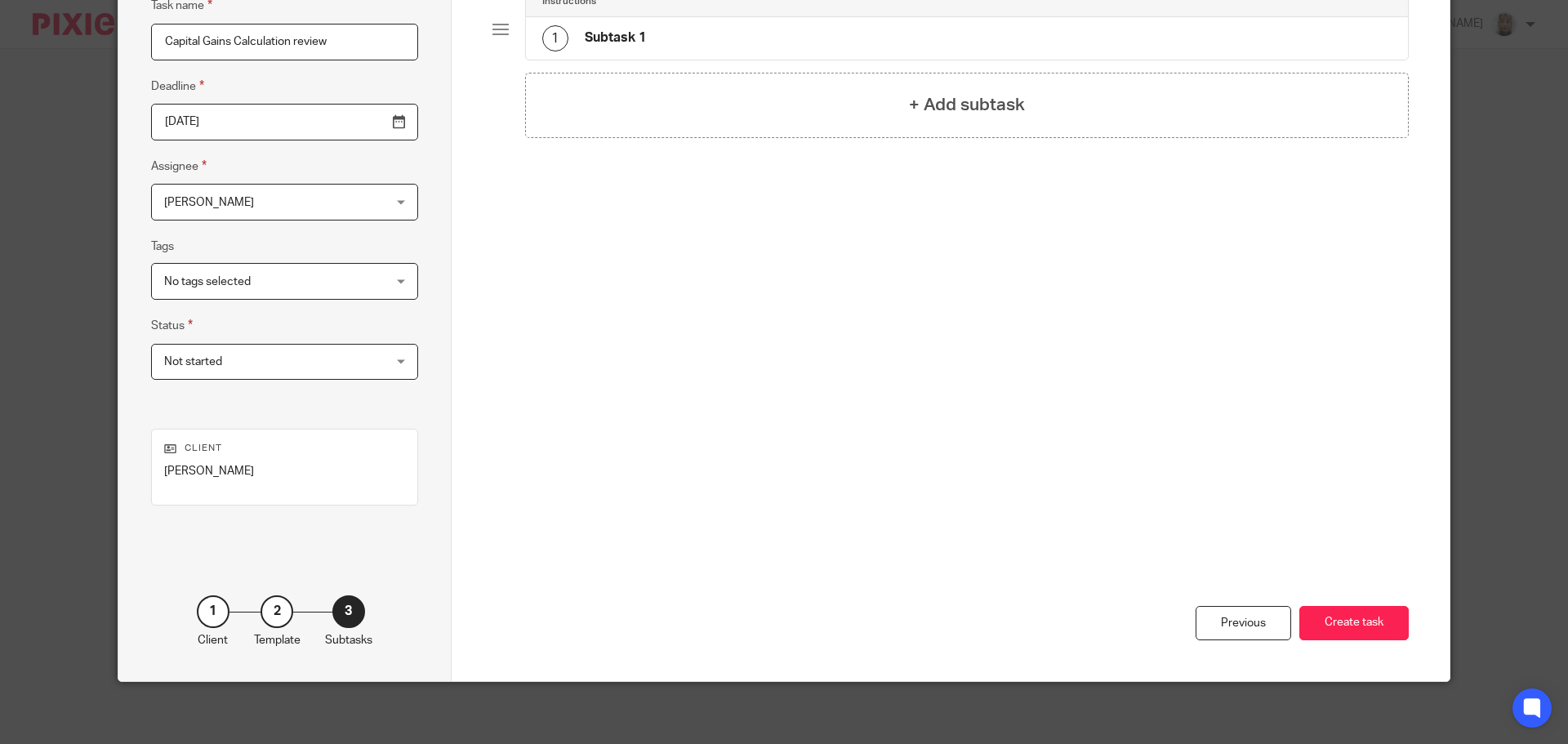
click at [1372, 627] on button "Create task" at bounding box center [1353, 623] width 109 height 35
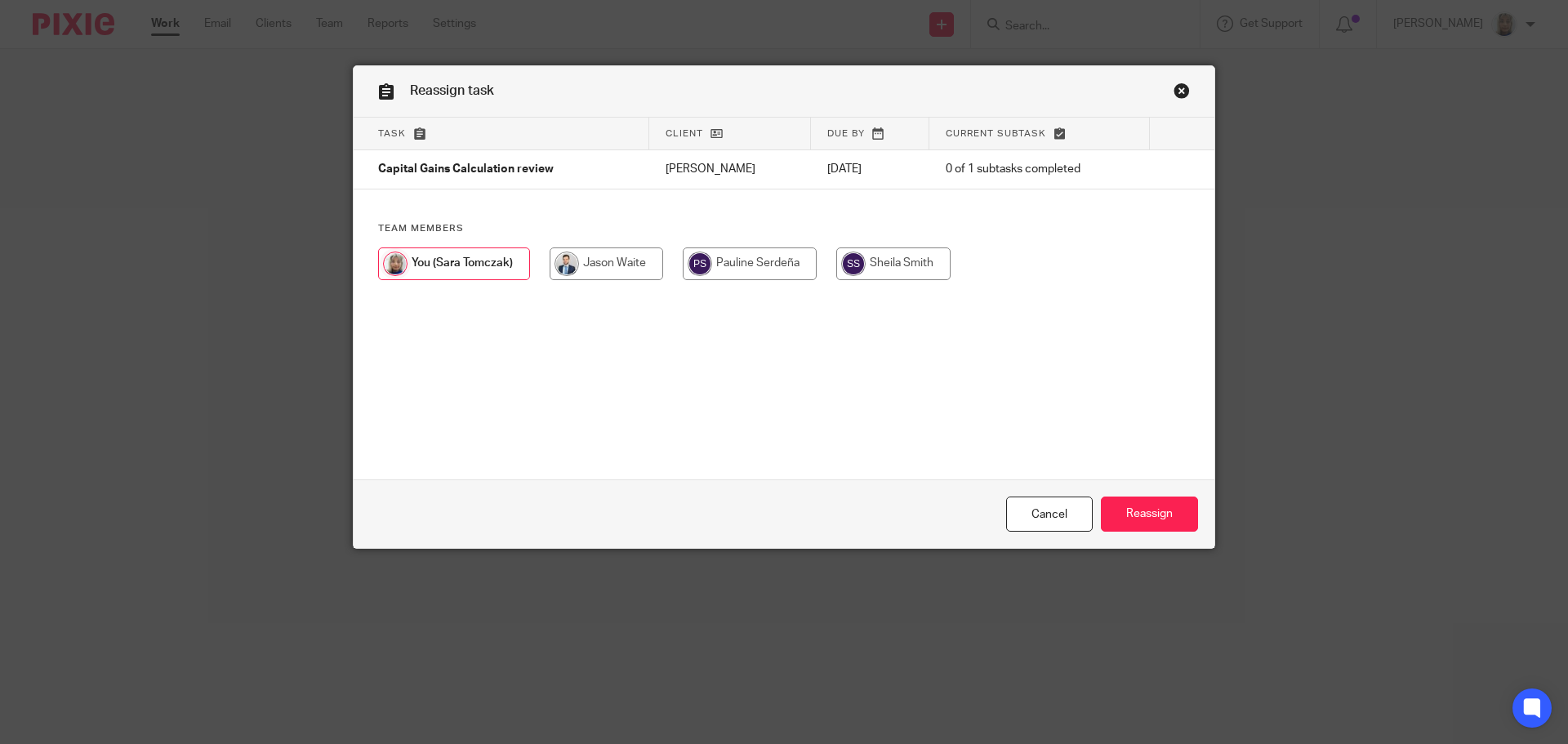
click at [596, 251] on input "radio" at bounding box center [607, 264] width 114 height 32
radio input "true"
click at [1144, 511] on input "Reassign" at bounding box center [1149, 513] width 97 height 35
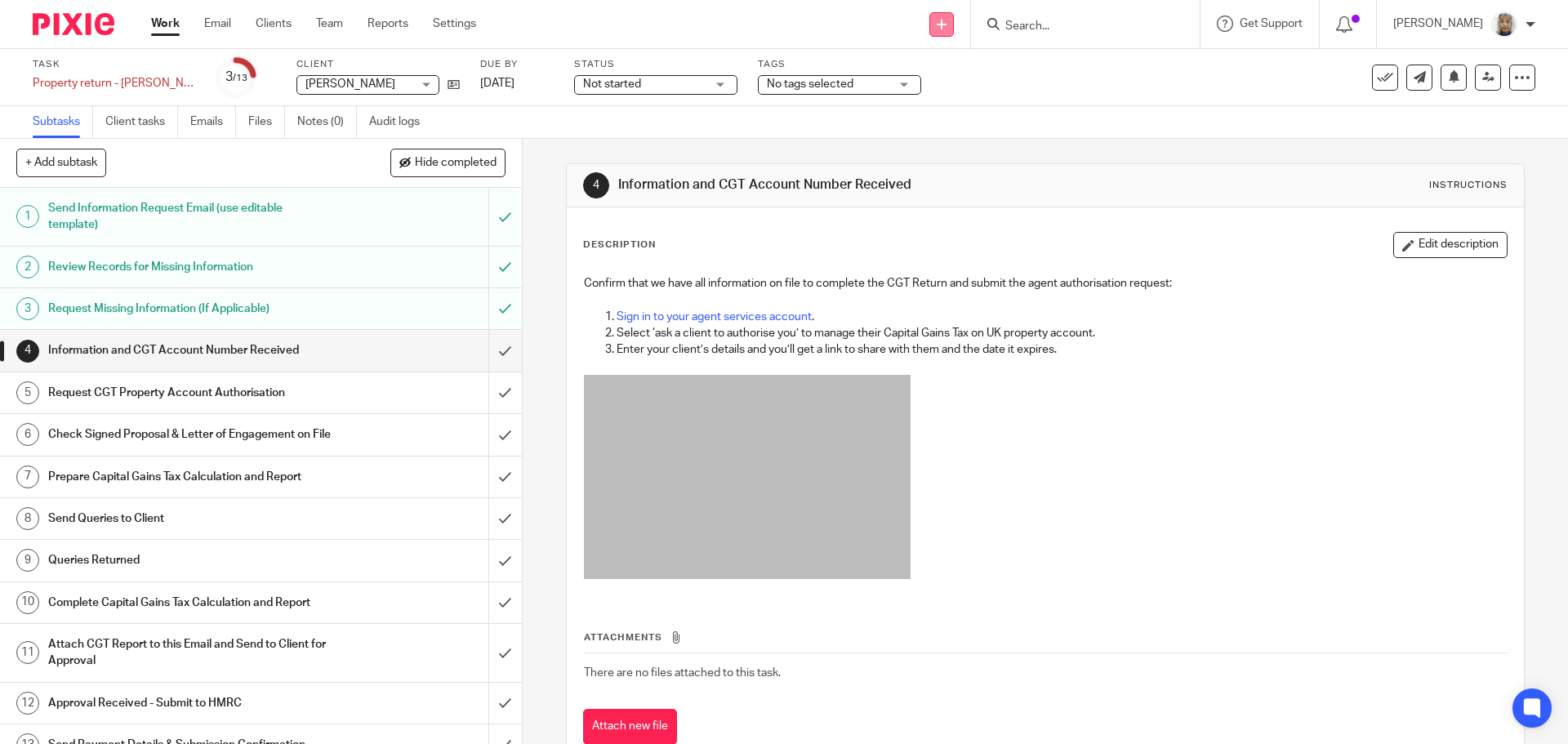
click at [954, 17] on link at bounding box center [942, 25] width 25 height 25
click at [978, 98] on link "Create task" at bounding box center [960, 100] width 101 height 24
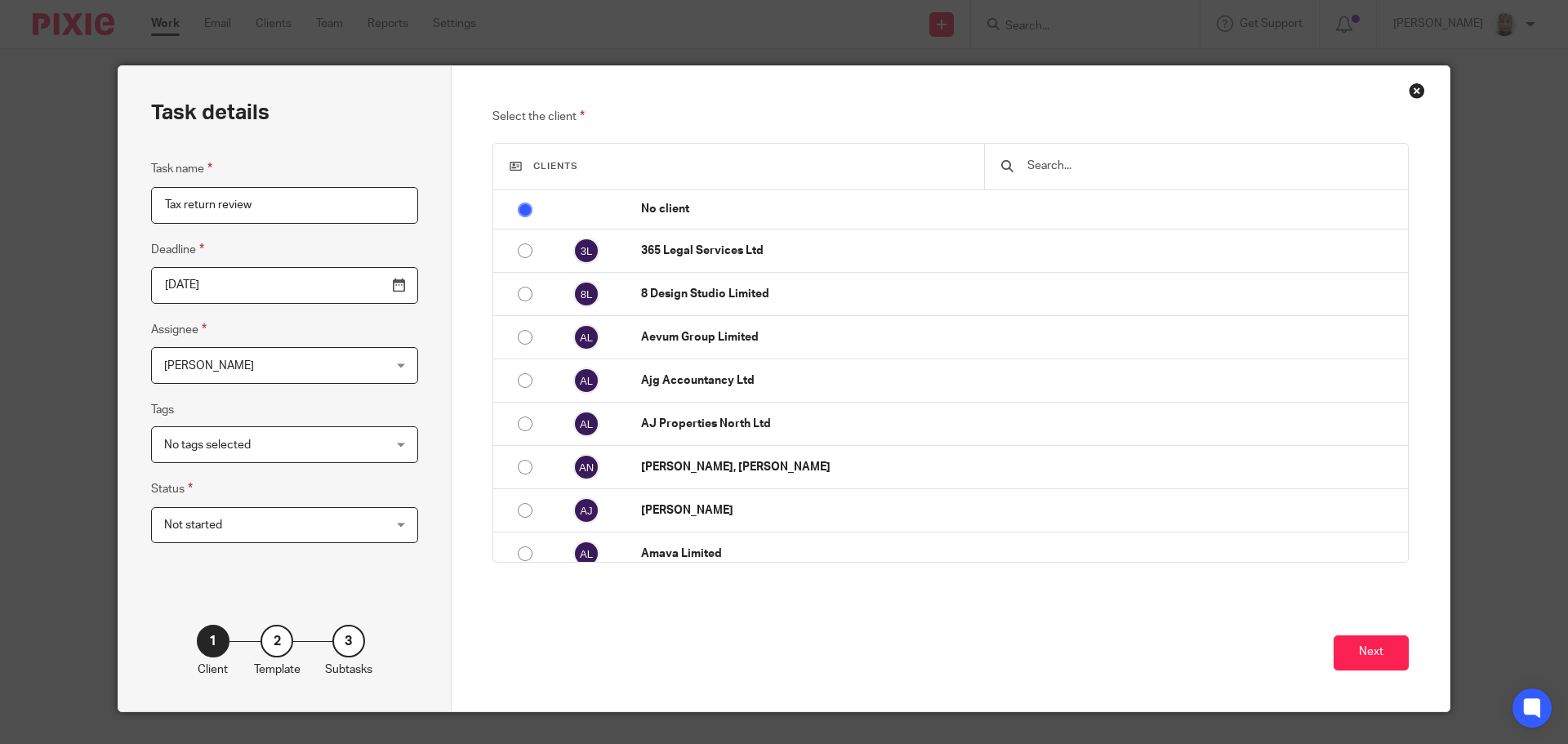
type input "Tax return review"
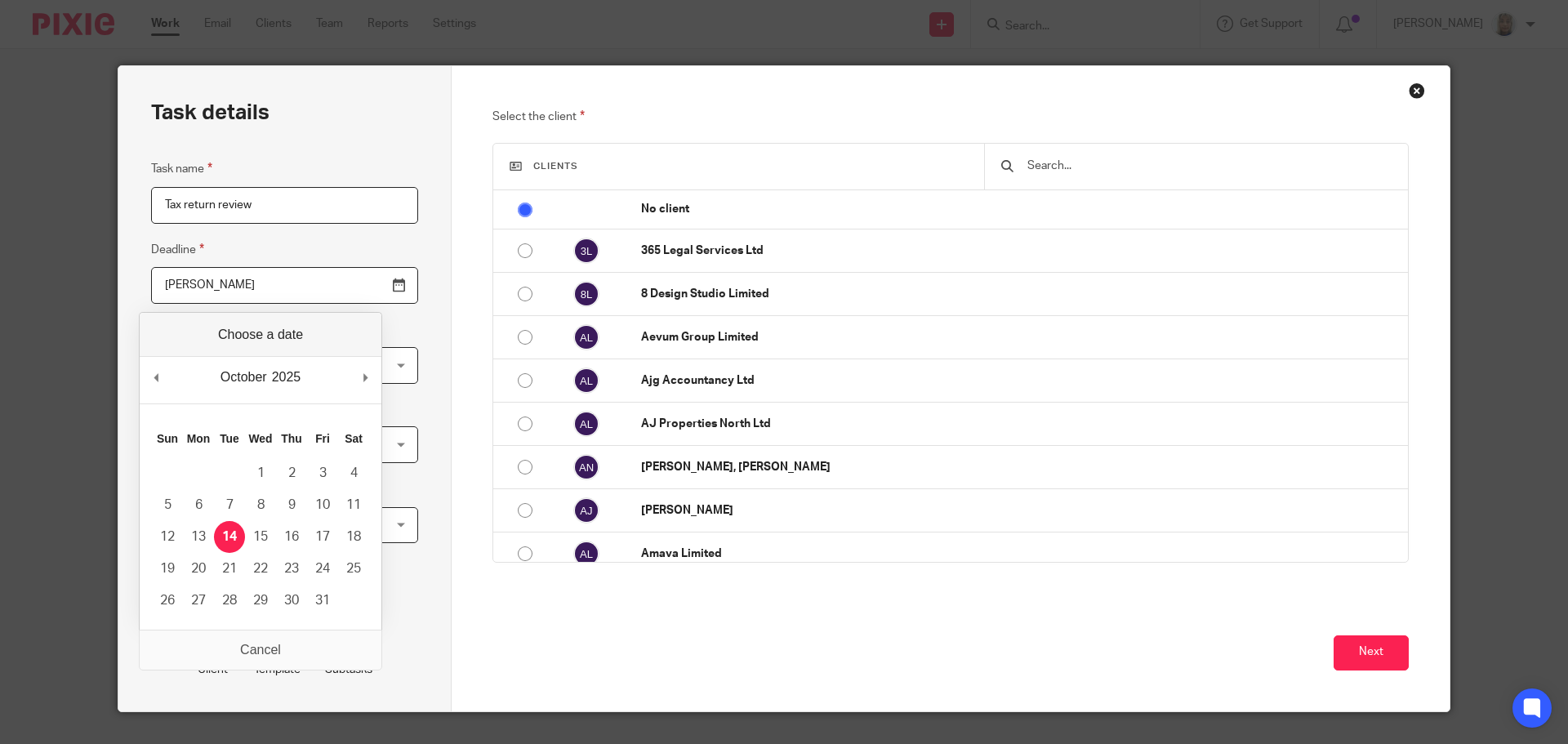
type input "ryan"
click at [1054, 164] on input "text" at bounding box center [1208, 165] width 365 height 18
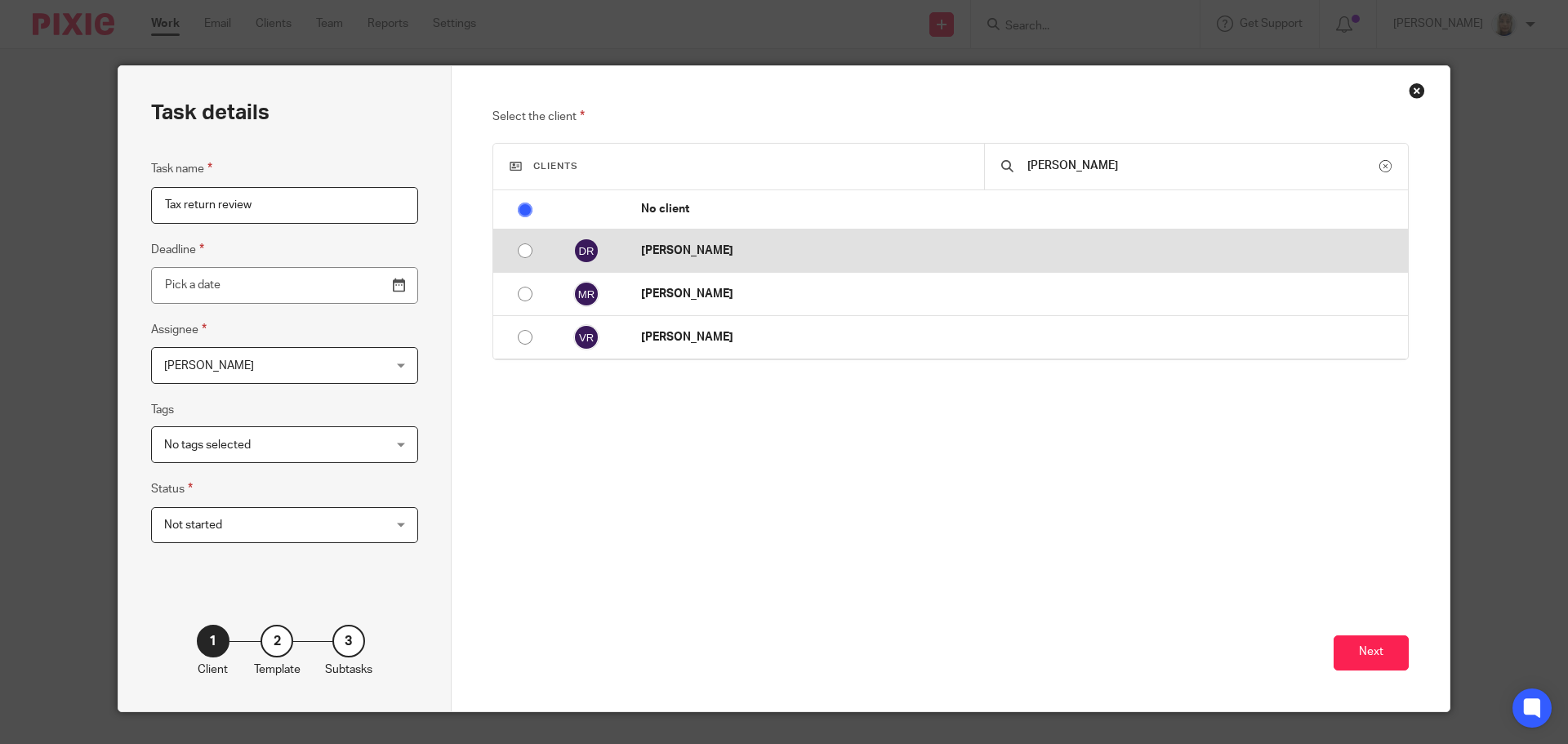
type input "ryan"
click at [949, 231] on td "[PERSON_NAME]" at bounding box center [1016, 251] width 783 height 44
radio input "false"
radio input "true"
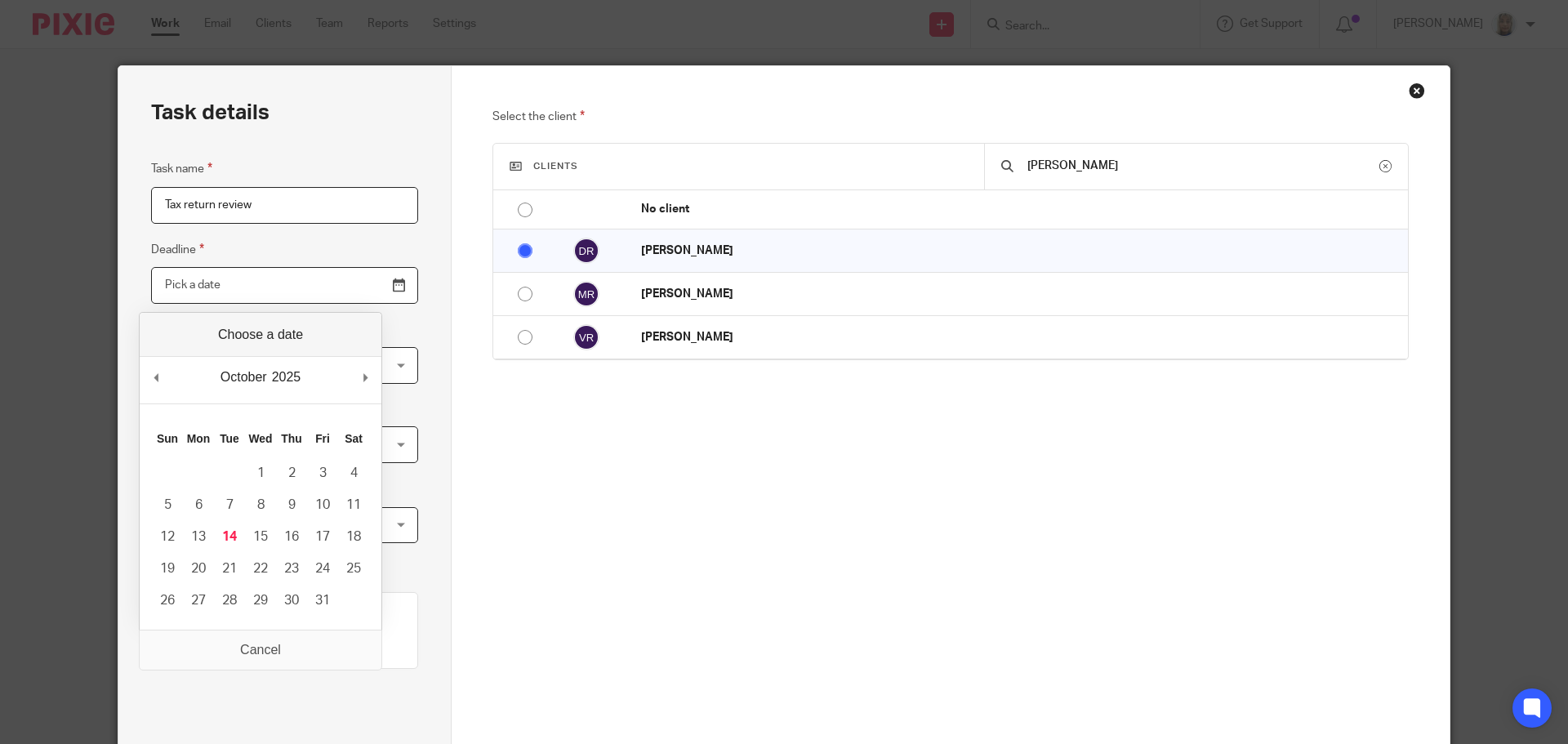
click at [351, 292] on input "Use the arrow keys to pick a date" at bounding box center [284, 285] width 267 height 37
type input "2025-10-14"
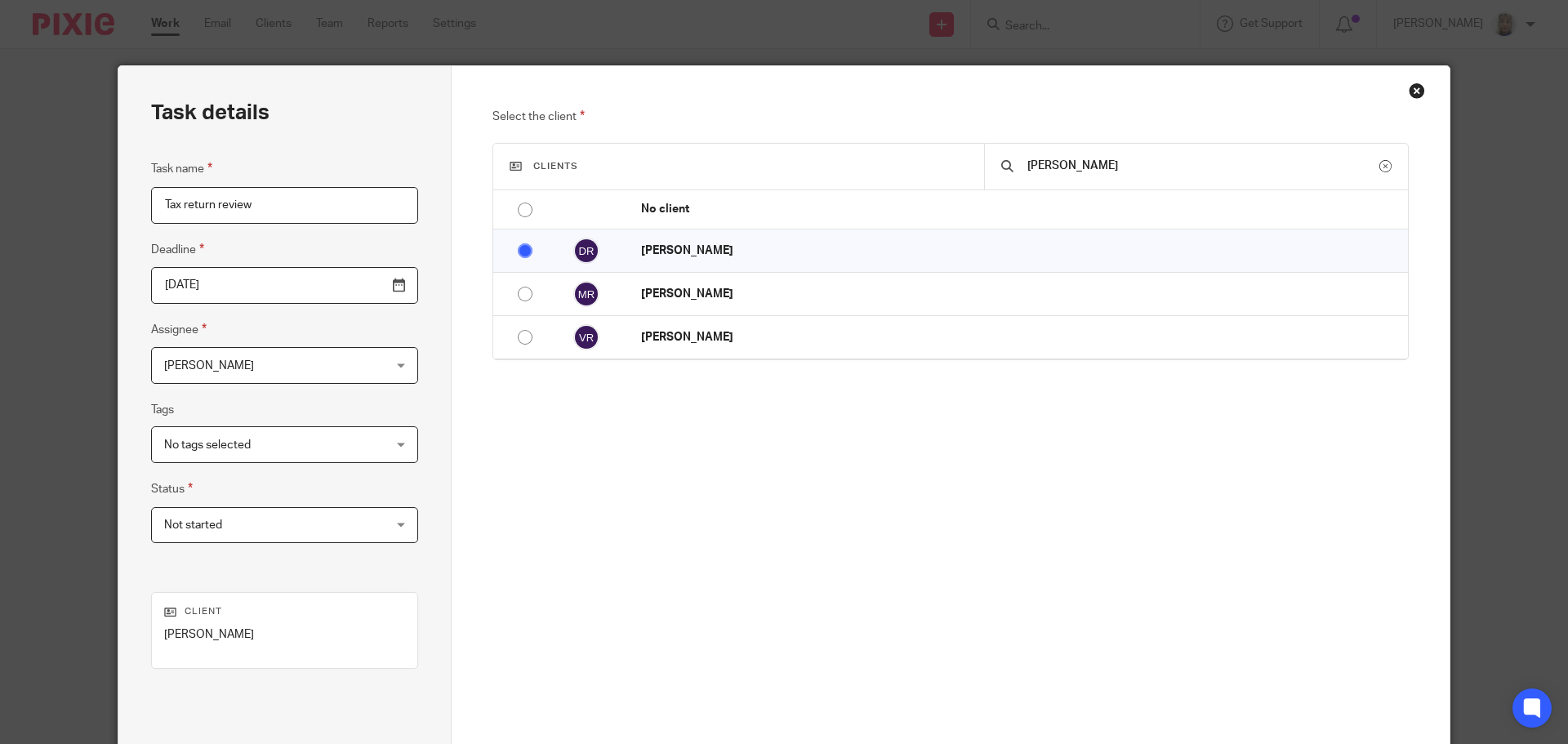
scroll to position [143, 0]
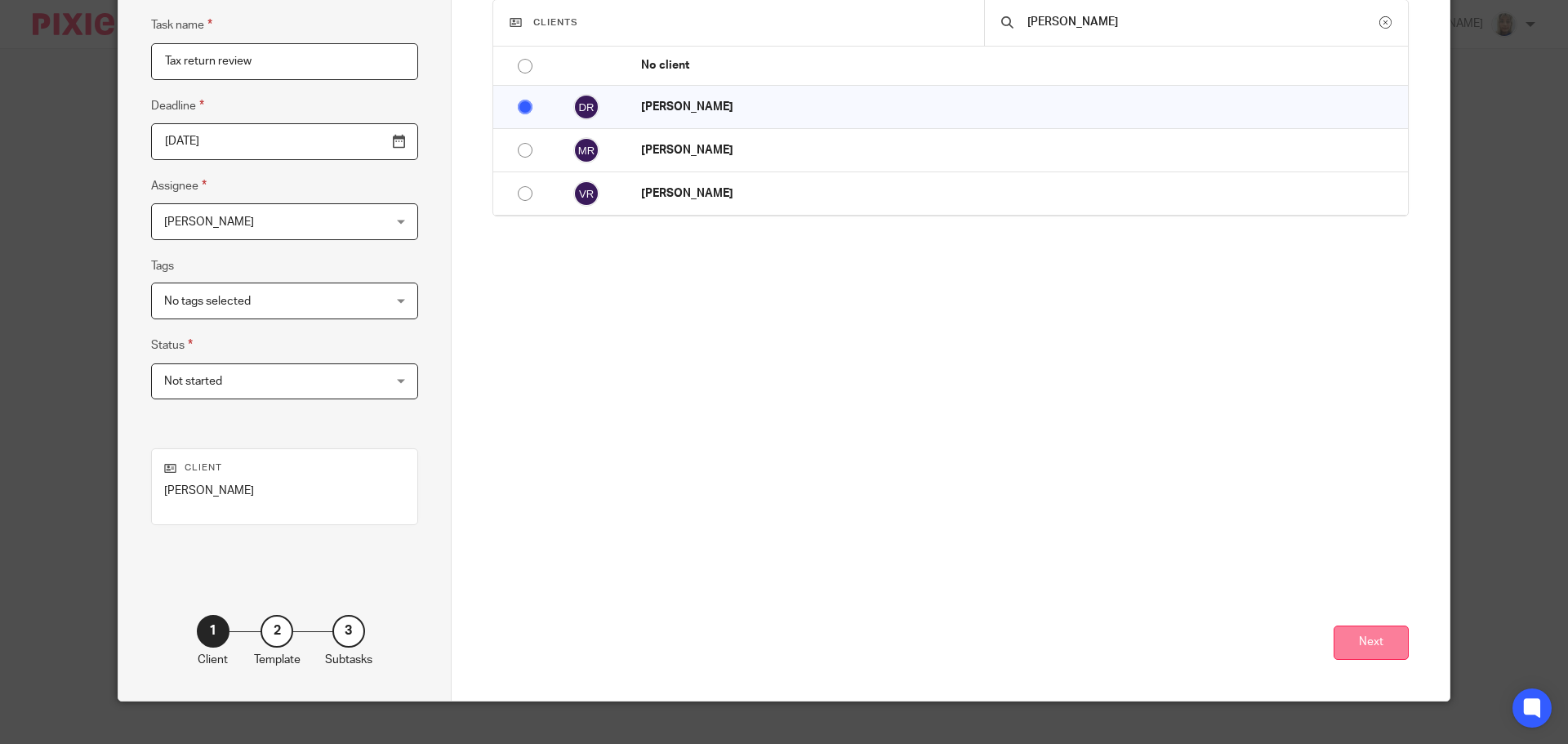
click at [1365, 641] on button "Next" at bounding box center [1371, 642] width 75 height 35
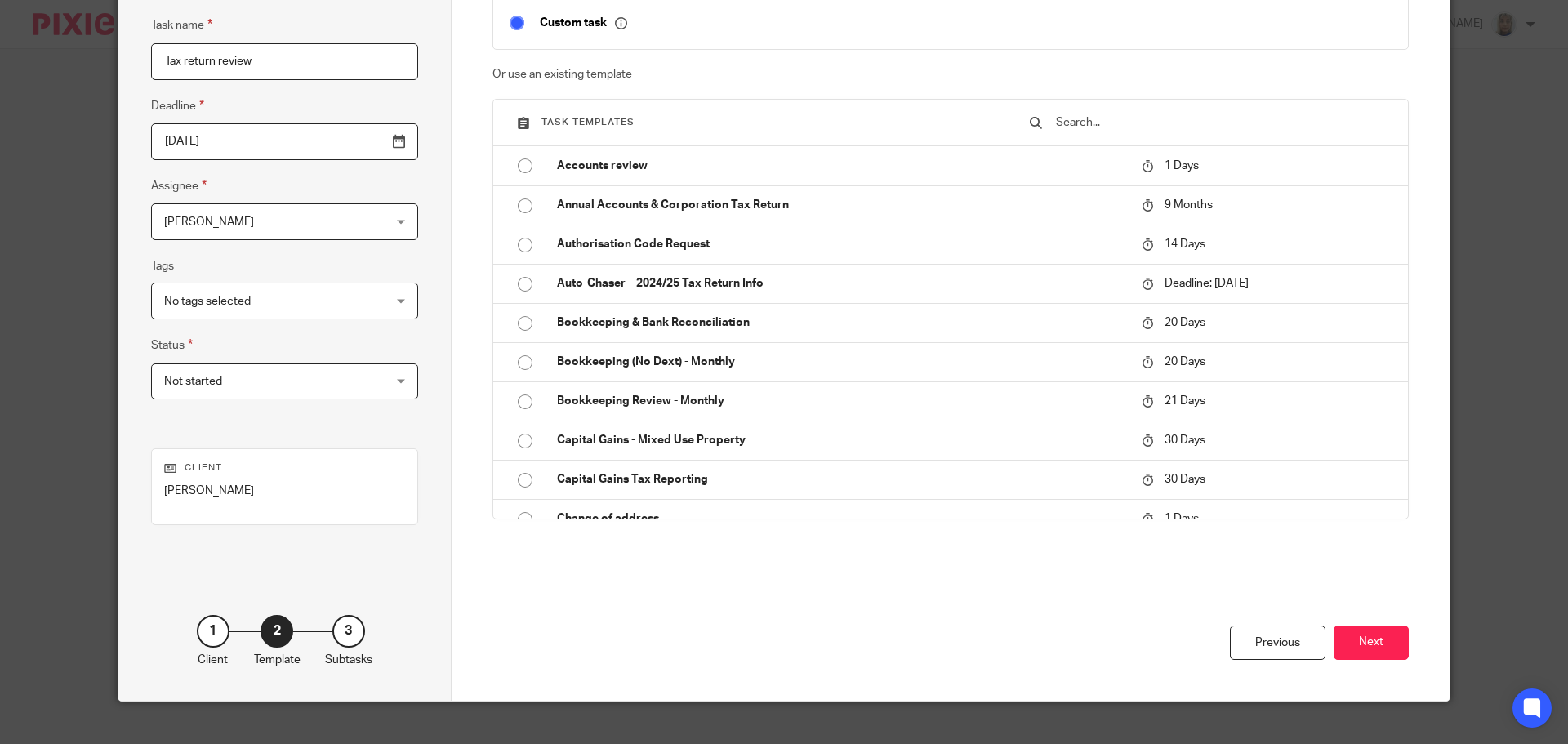
click at [1365, 641] on button "Next" at bounding box center [1371, 642] width 75 height 35
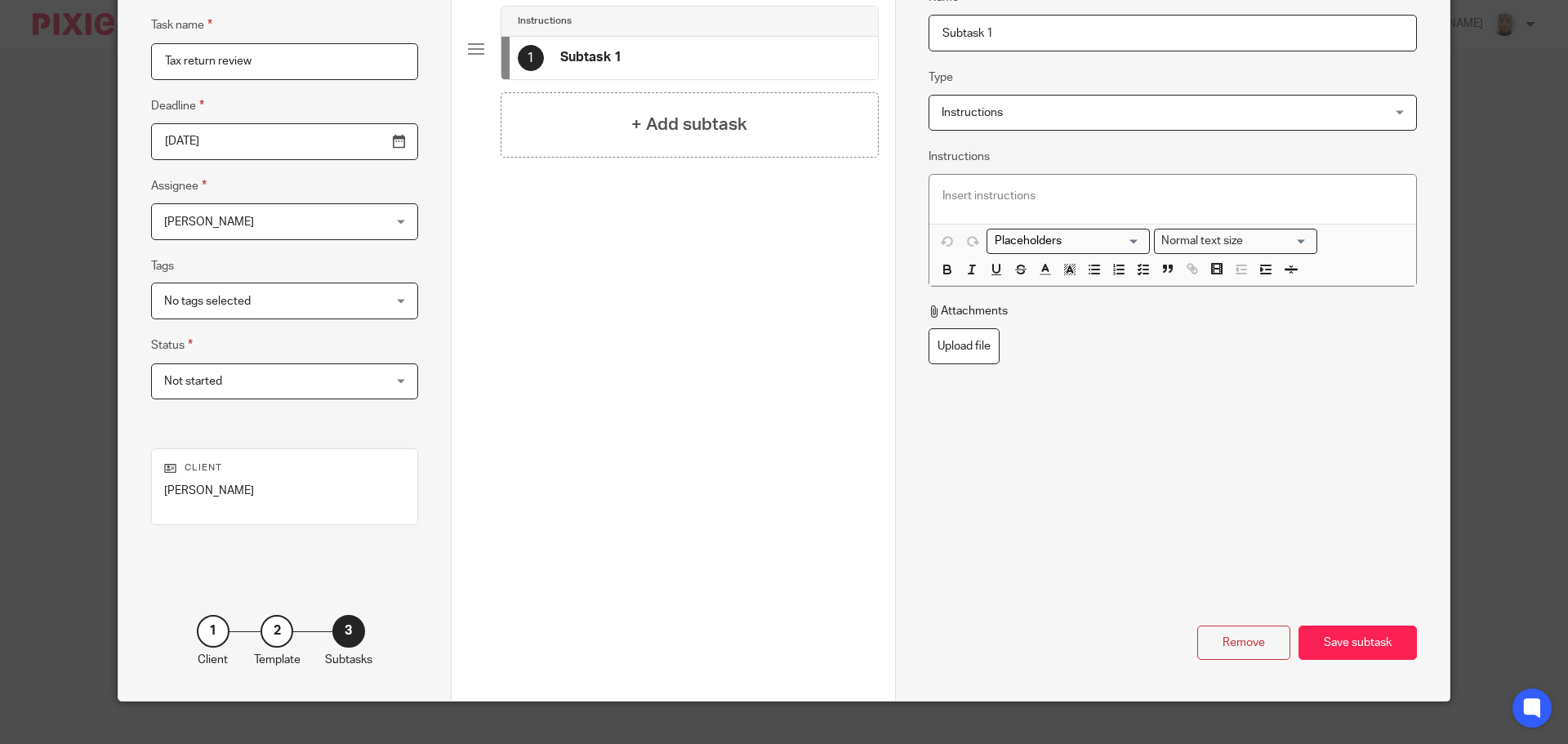
click at [1365, 641] on div "Save subtask" at bounding box center [1357, 642] width 119 height 35
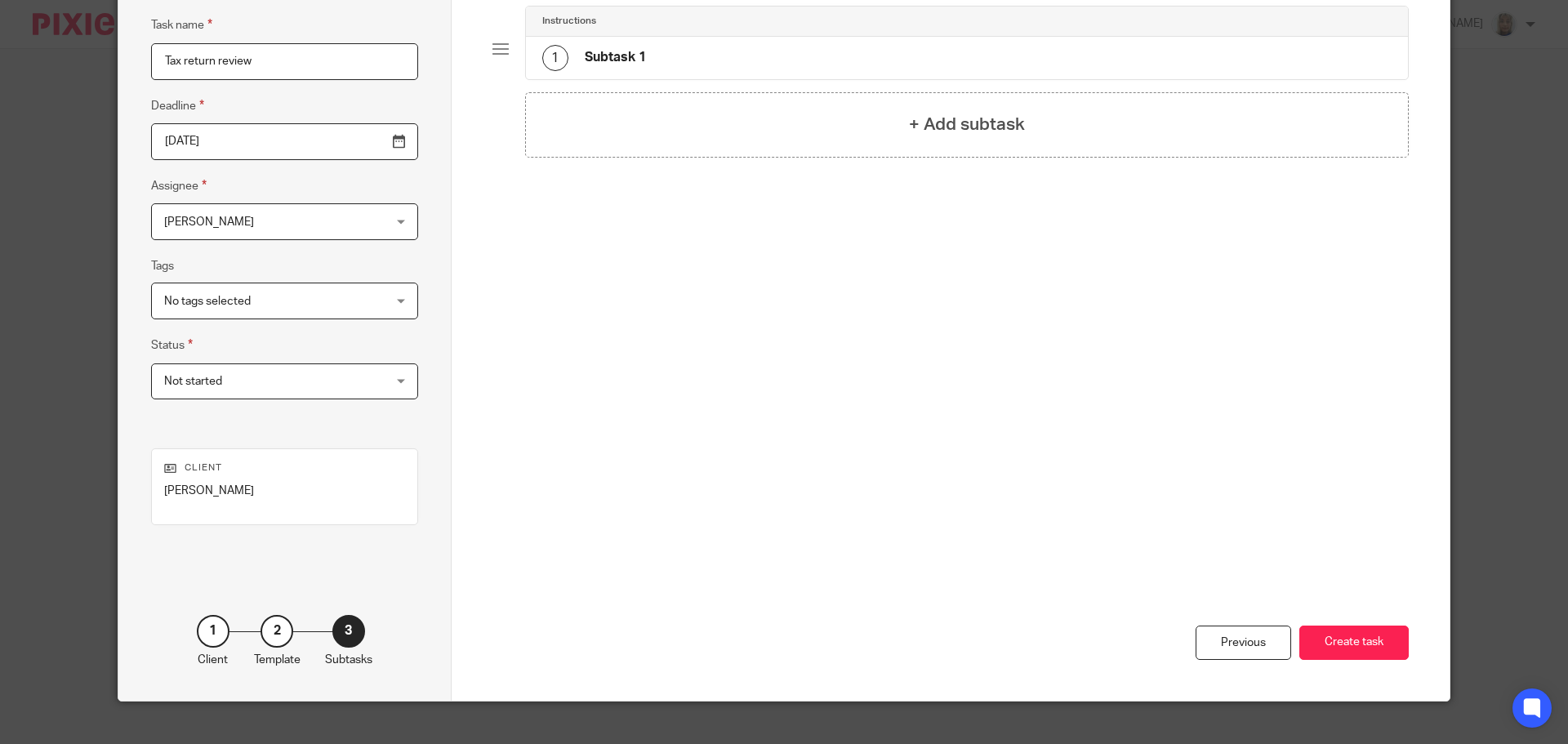
click at [1365, 641] on button "Create task" at bounding box center [1353, 642] width 109 height 35
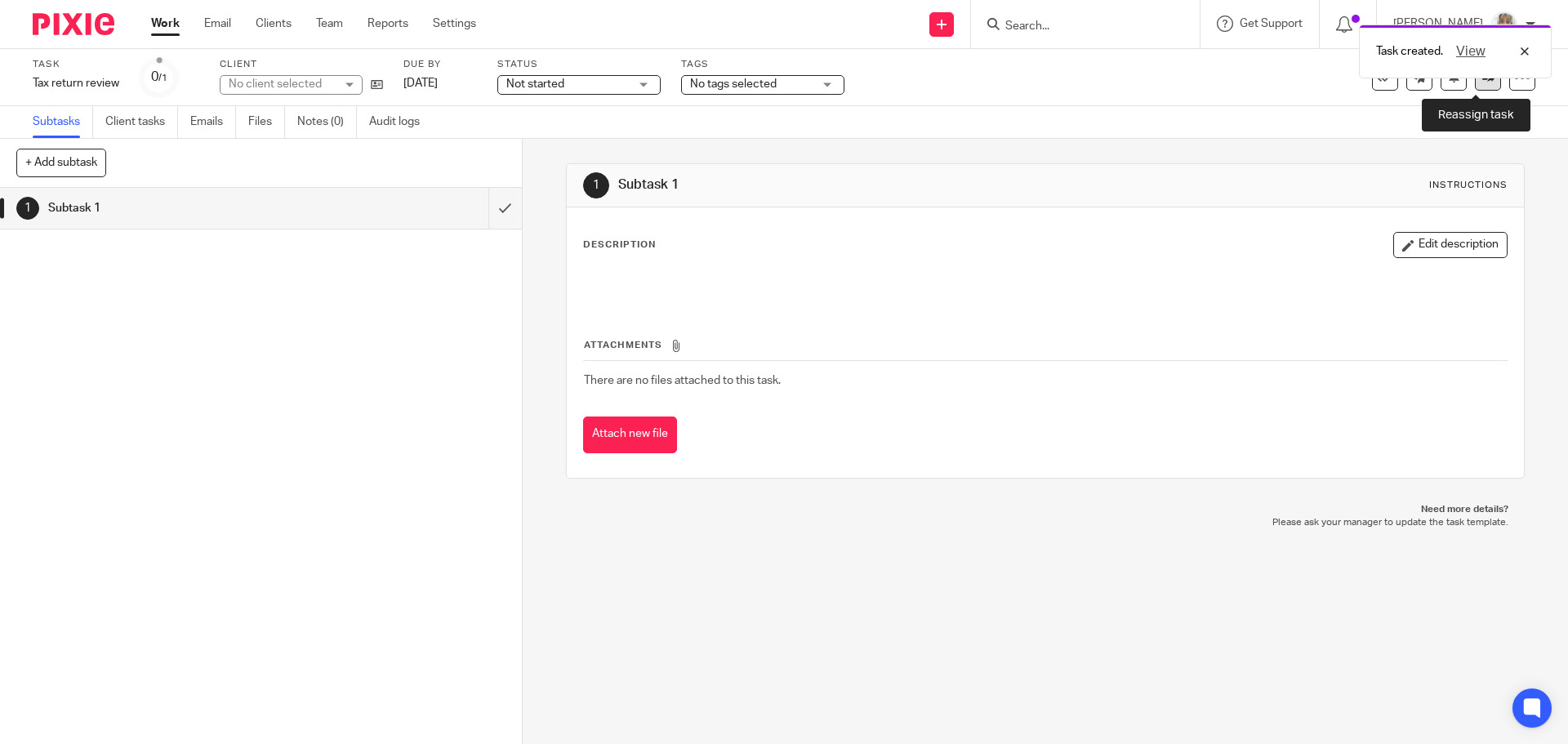
click at [1475, 84] on link at bounding box center [1488, 78] width 27 height 27
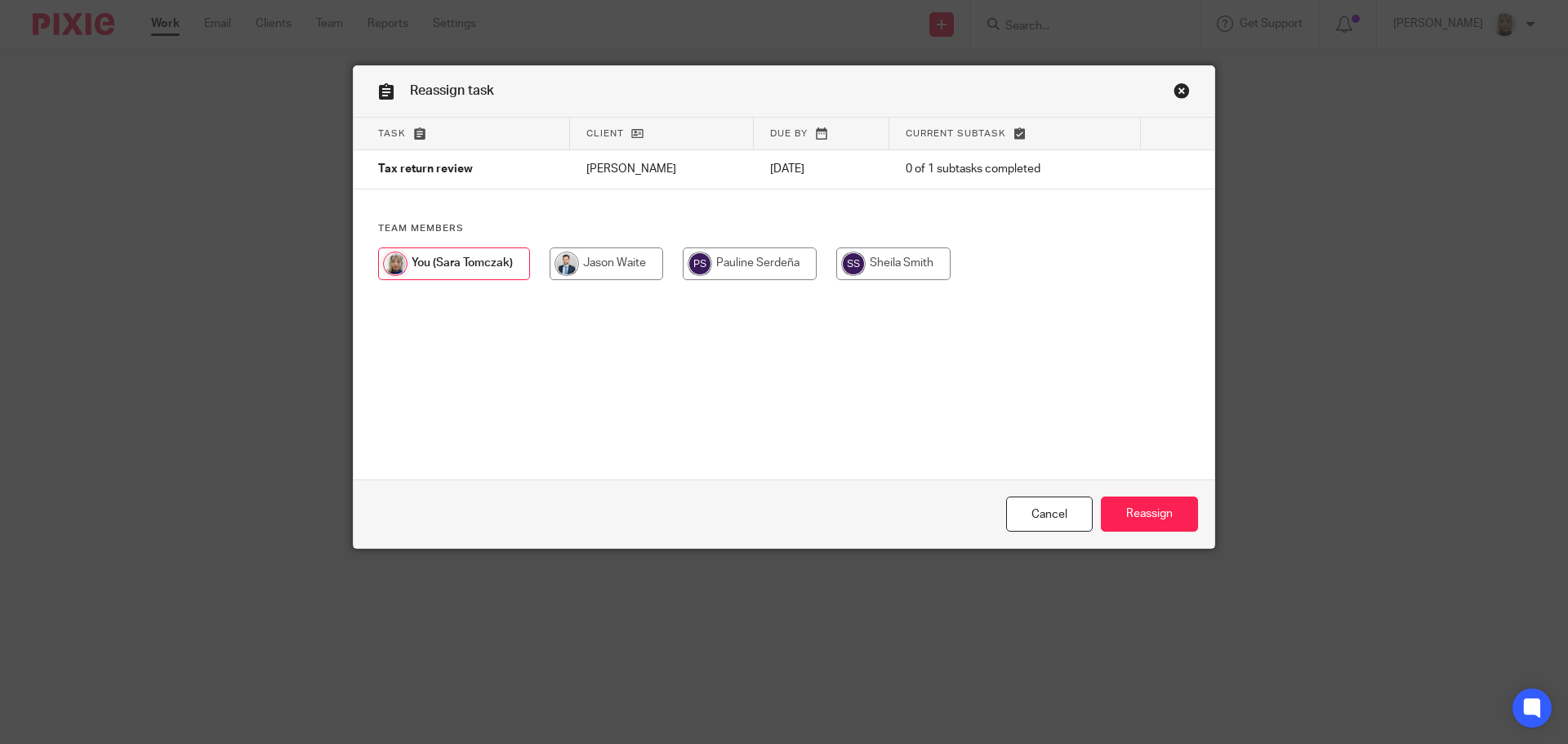
click at [635, 253] on input "radio" at bounding box center [607, 264] width 114 height 32
radio input "true"
click at [1140, 519] on input "Reassign" at bounding box center [1149, 513] width 97 height 35
